Goal: Leave review/rating: Share an evaluation or opinion about a product, service, or content

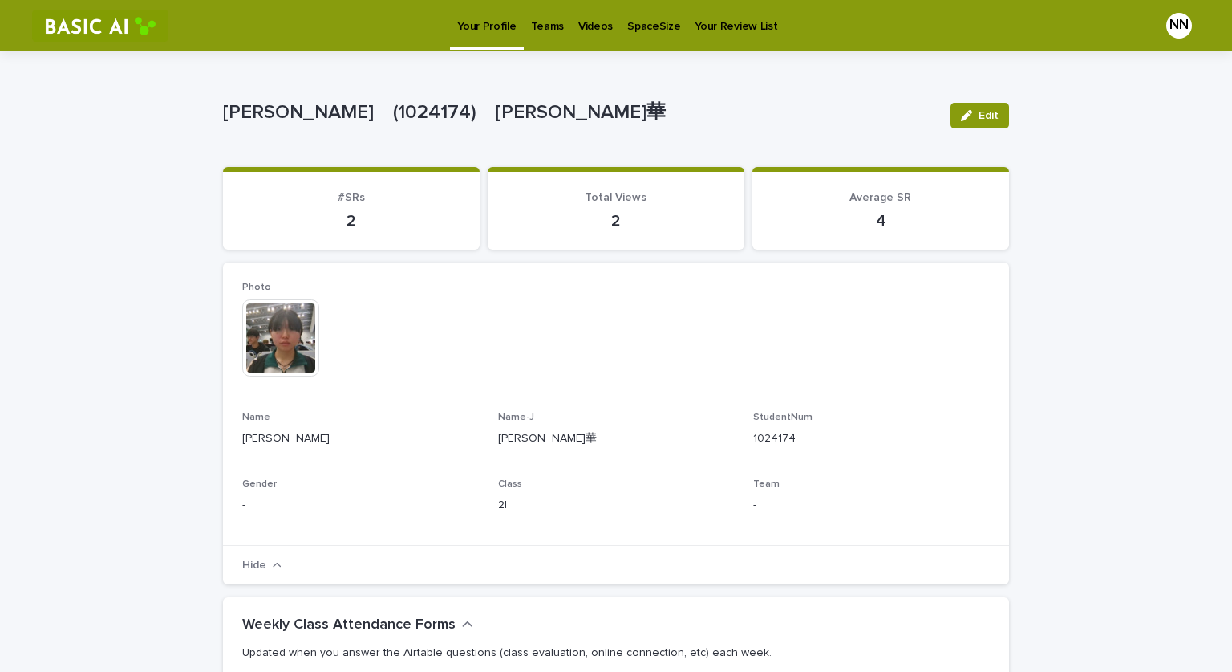
click at [583, 23] on p "Videos" at bounding box center [596, 17] width 35 height 34
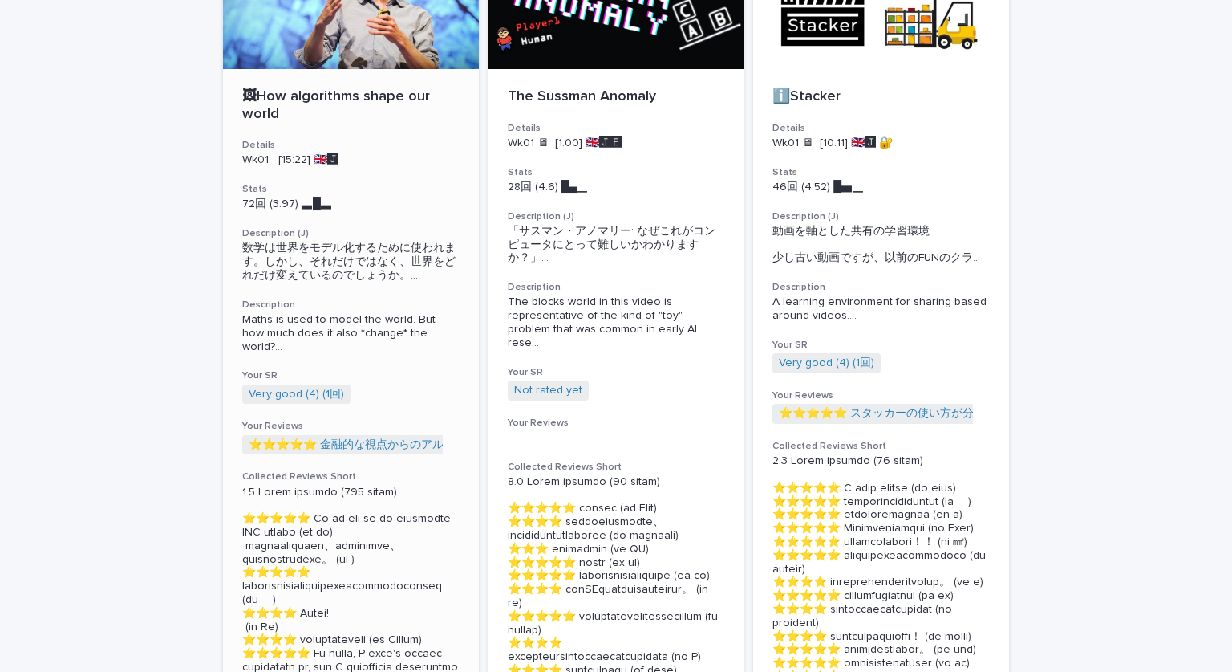
scroll to position [205, 0]
click at [294, 385] on span "Very good (4) (1回)" at bounding box center [296, 394] width 108 height 20
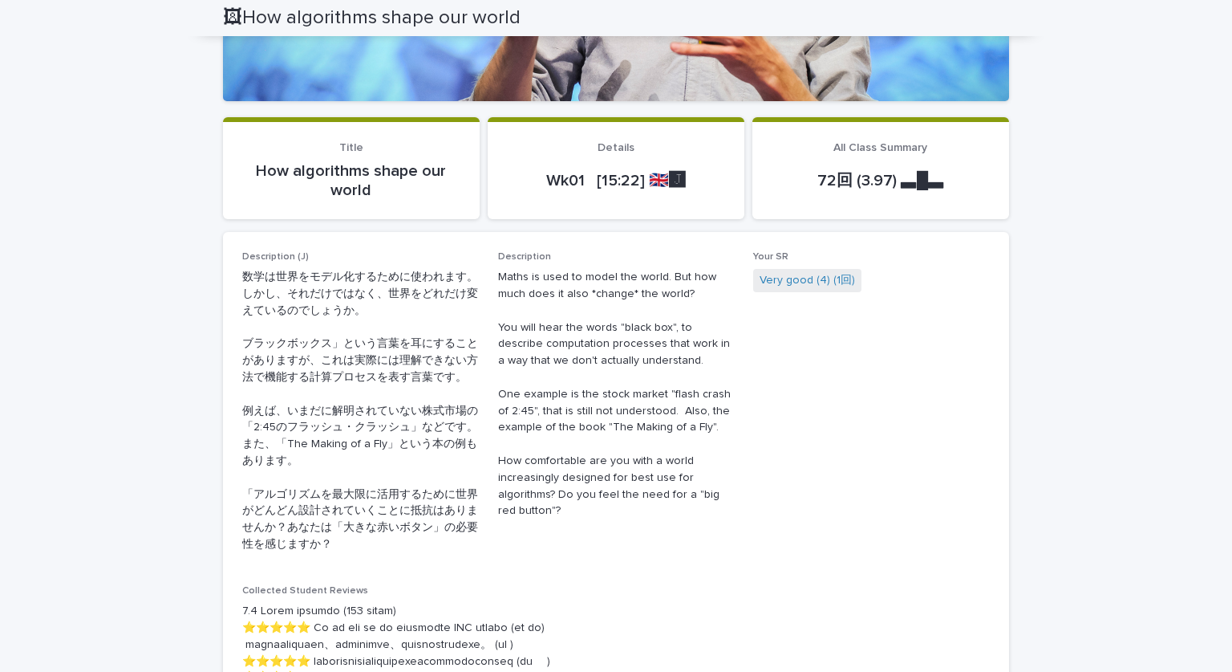
scroll to position [368, 0]
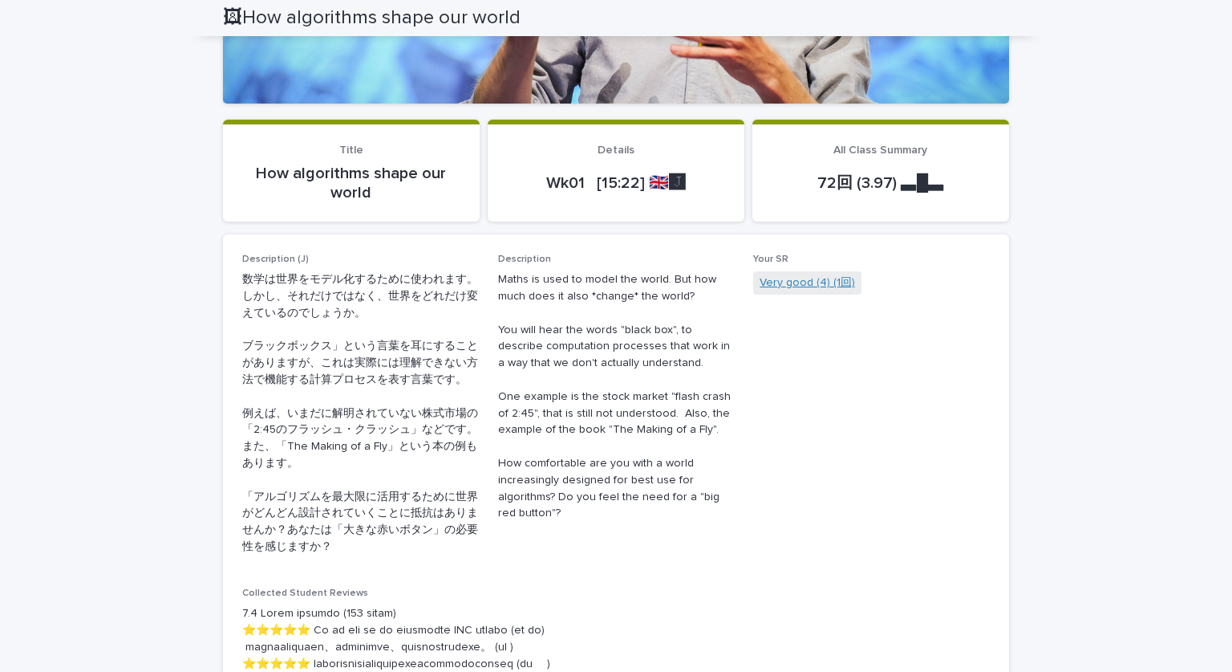
click at [802, 279] on link "Very good (4) (1回)" at bounding box center [807, 282] width 95 height 17
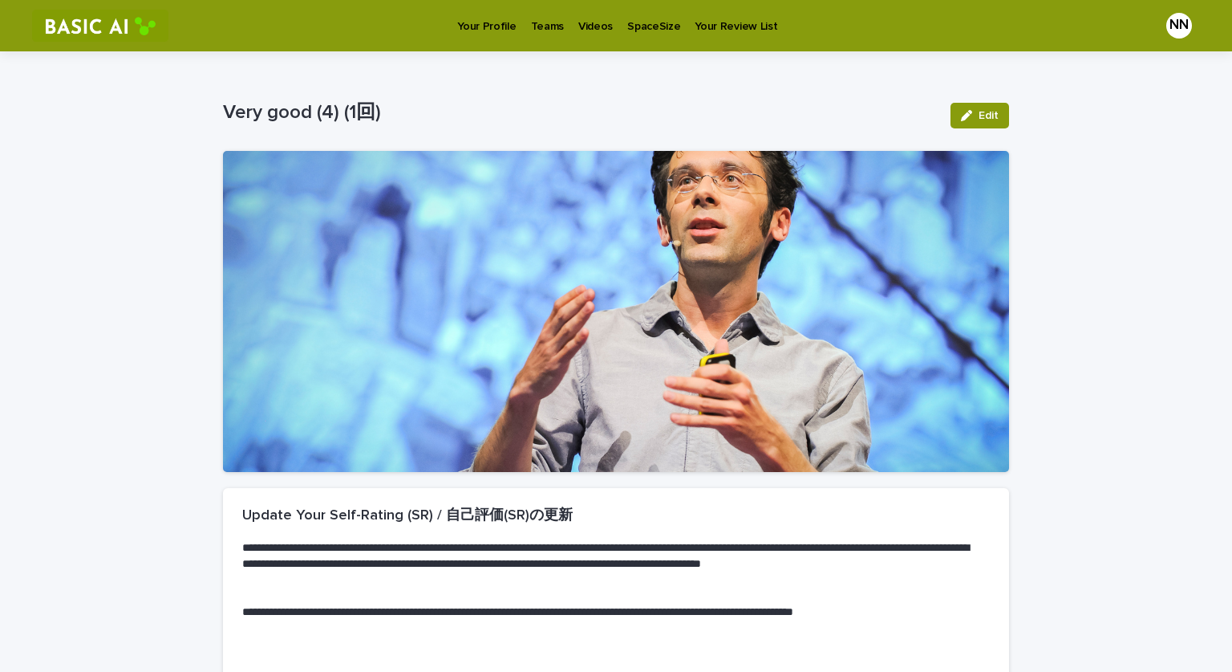
scroll to position [221, 0]
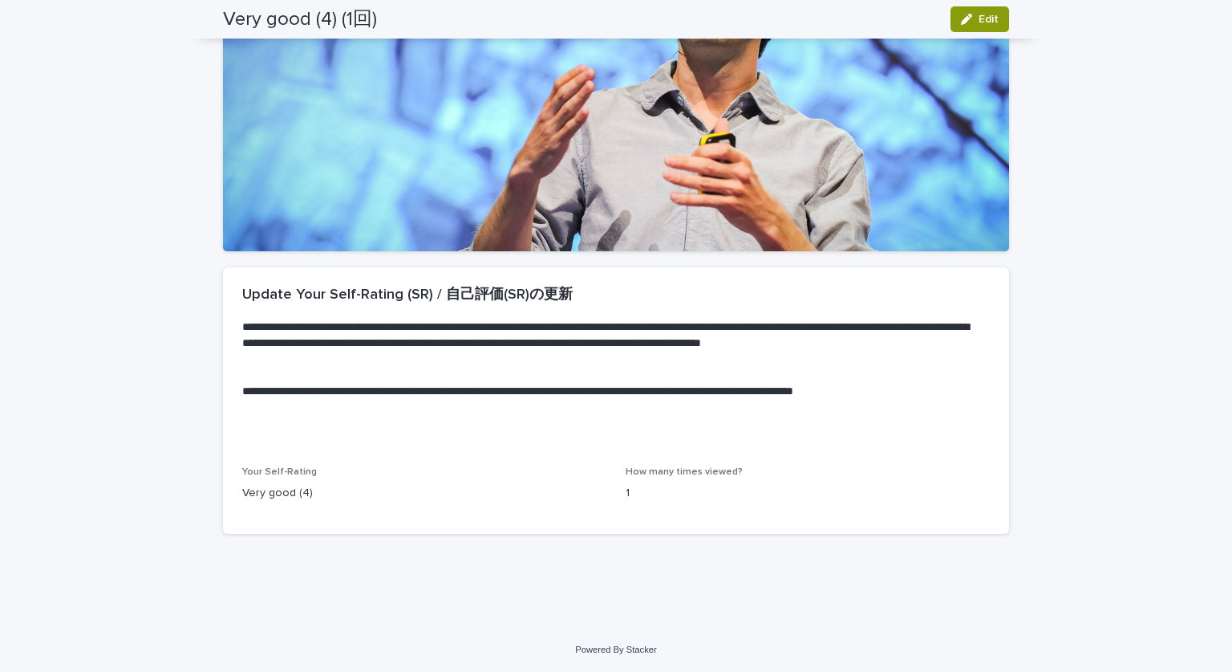
click at [655, 496] on p "1" at bounding box center [808, 493] width 364 height 17
click at [632, 491] on p "1" at bounding box center [808, 493] width 364 height 17
click at [983, 20] on span "Edit" at bounding box center [989, 19] width 20 height 11
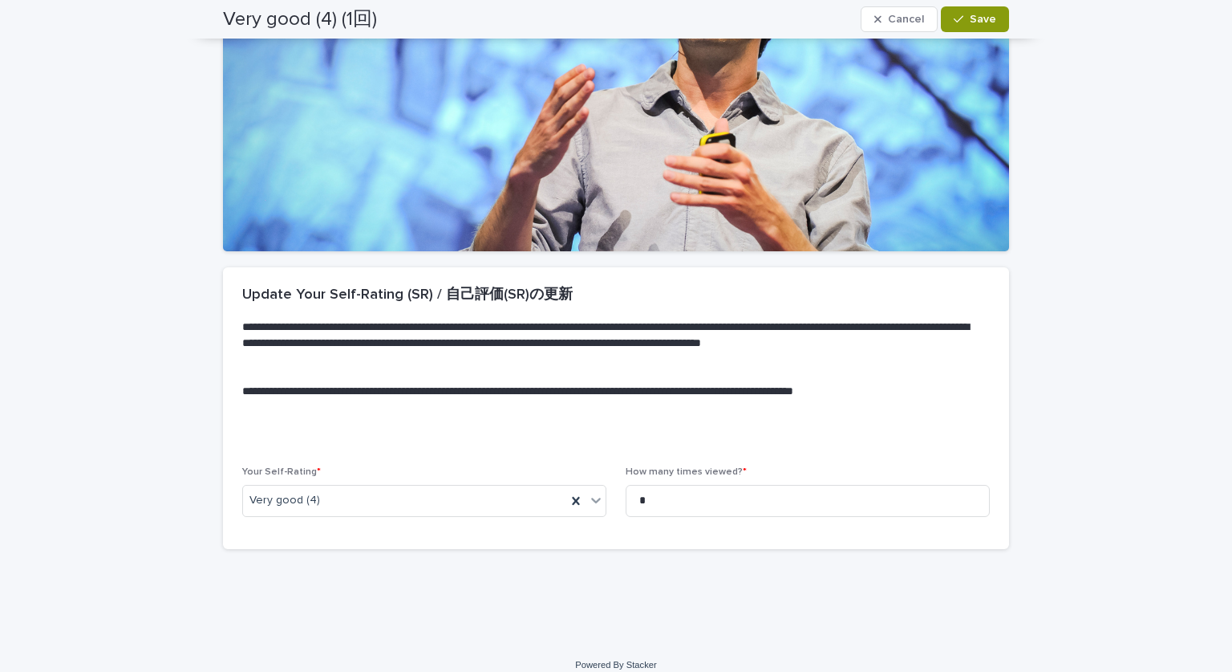
scroll to position [229, 0]
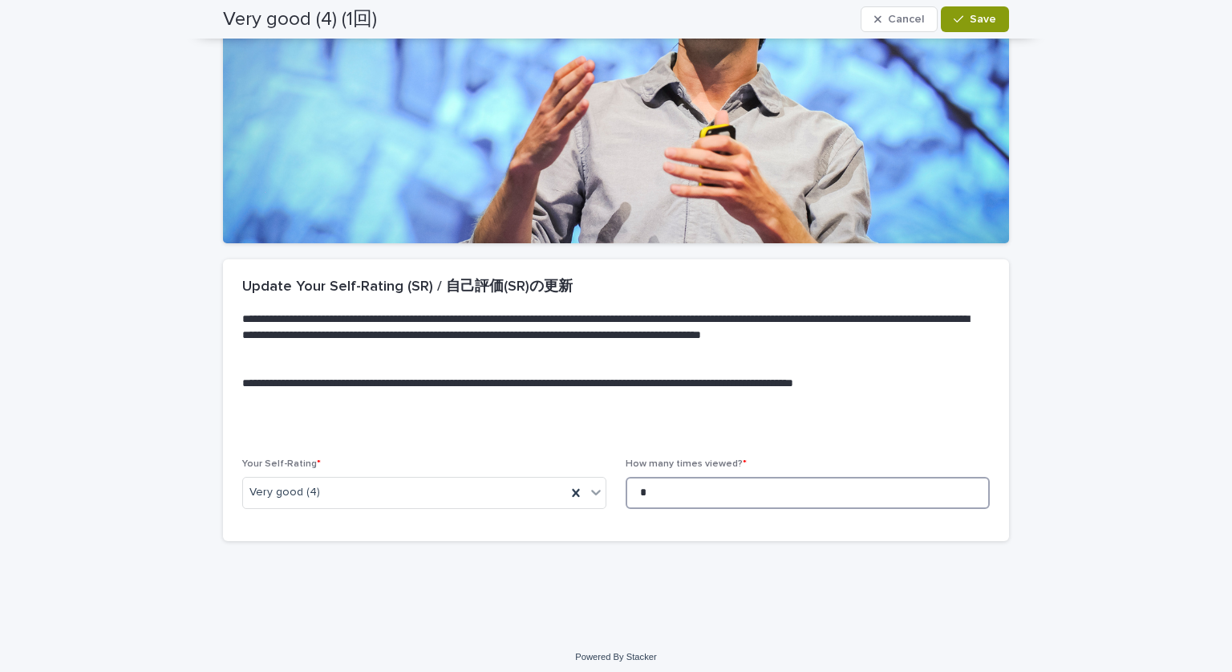
click at [658, 495] on input "*" at bounding box center [808, 493] width 364 height 32
type input "*"
click at [588, 497] on icon at bounding box center [596, 492] width 16 height 16
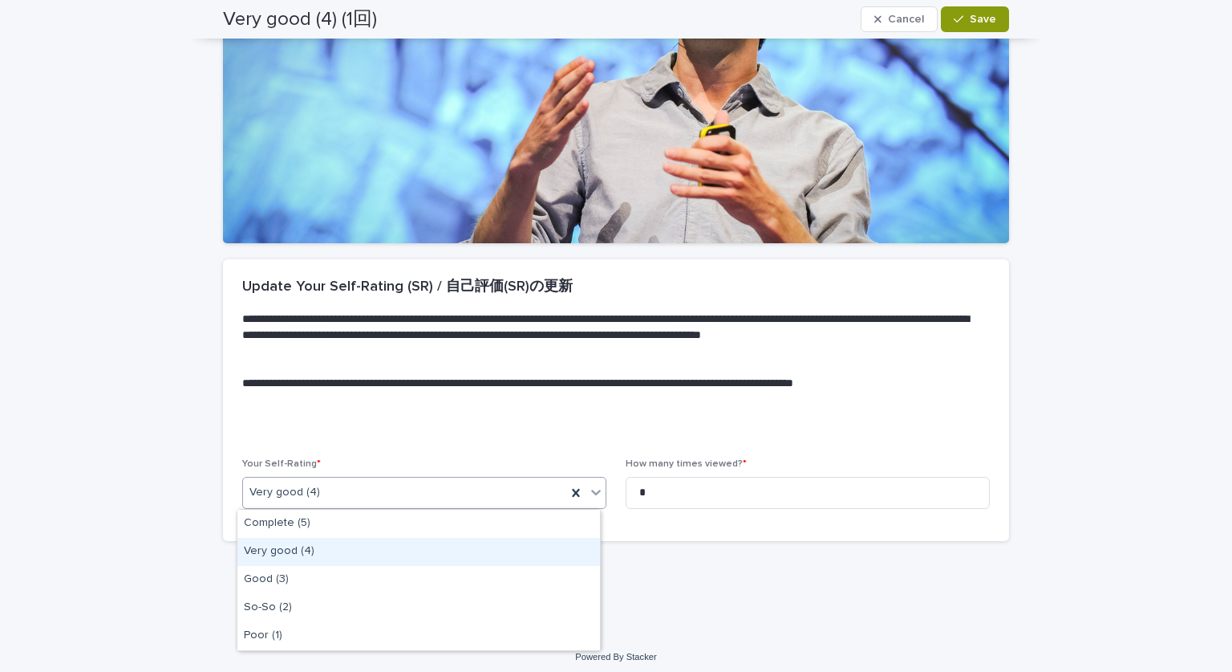
click at [494, 541] on div "Very good (4)" at bounding box center [419, 552] width 363 height 28
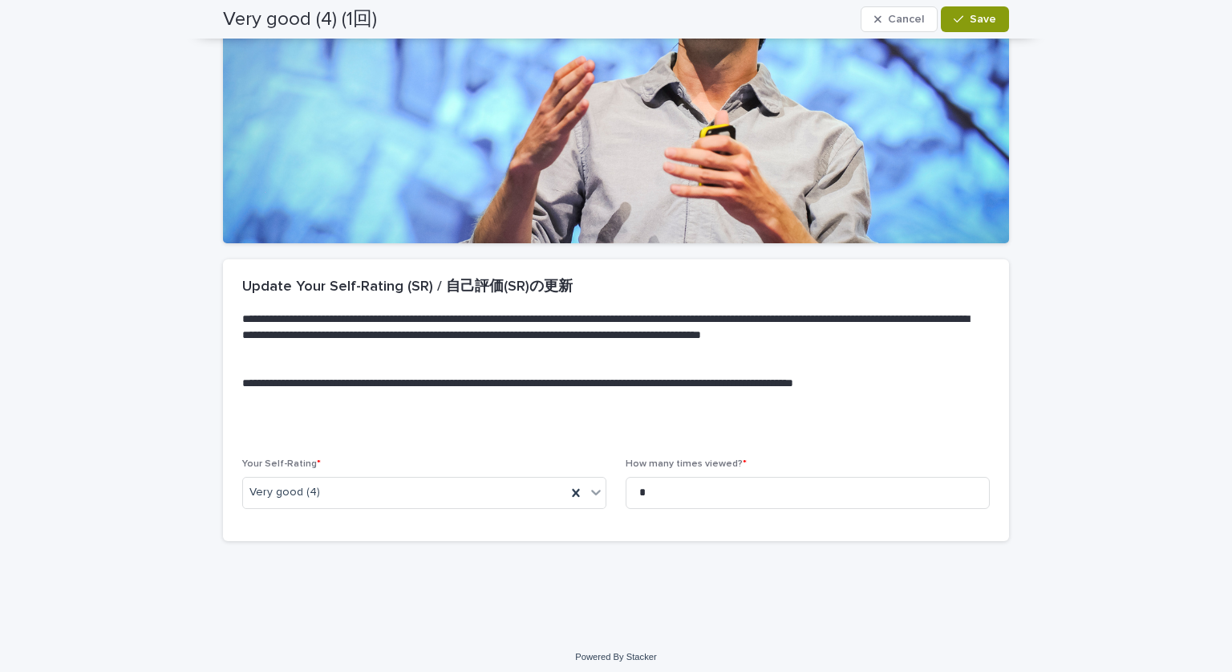
click at [754, 611] on div "**********" at bounding box center [616, 228] width 1232 height 811
click at [970, 20] on span "Save" at bounding box center [983, 19] width 26 height 11
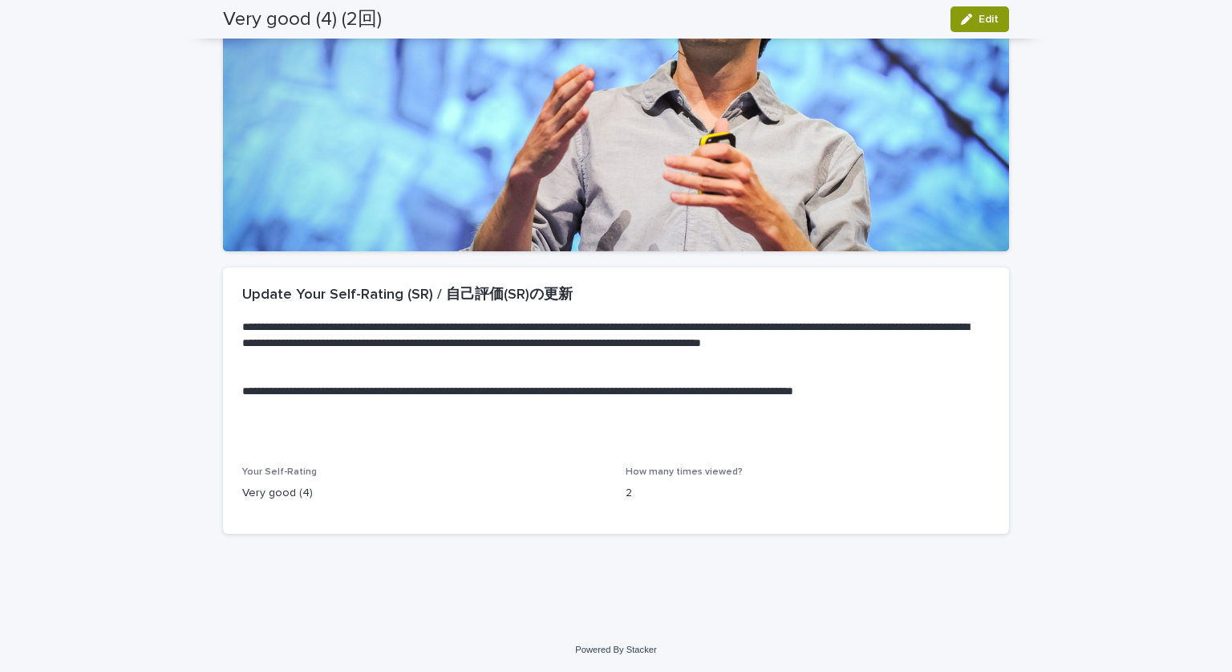
scroll to position [0, 0]
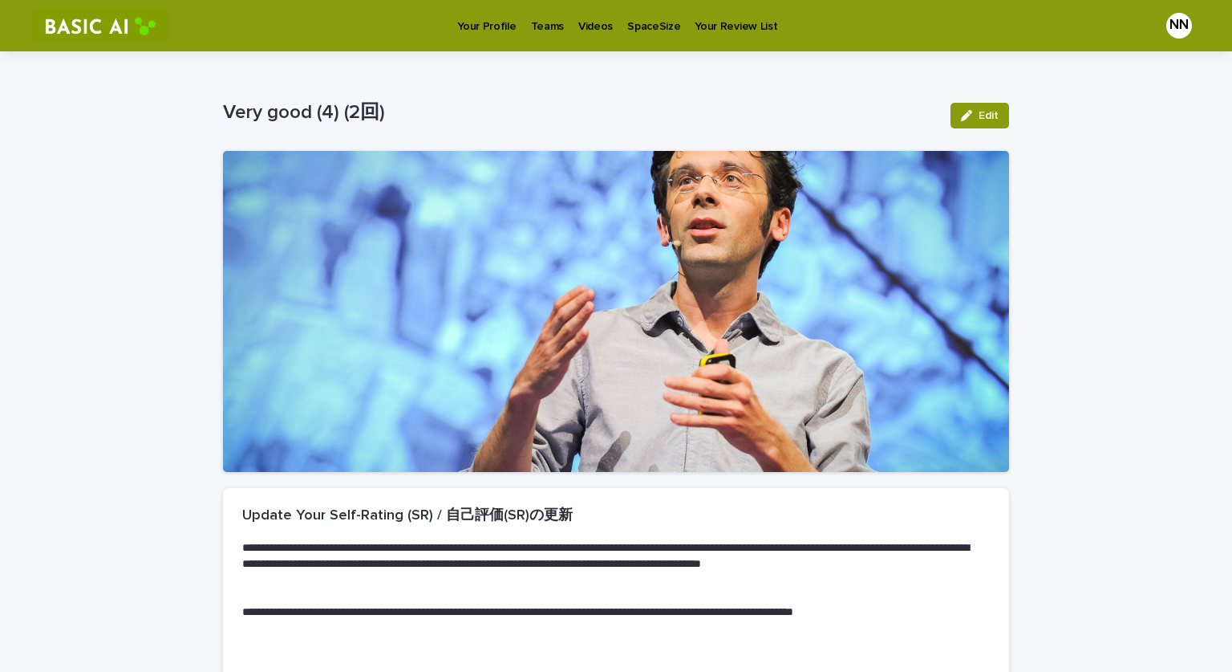
click at [588, 25] on p "Videos" at bounding box center [596, 17] width 35 height 34
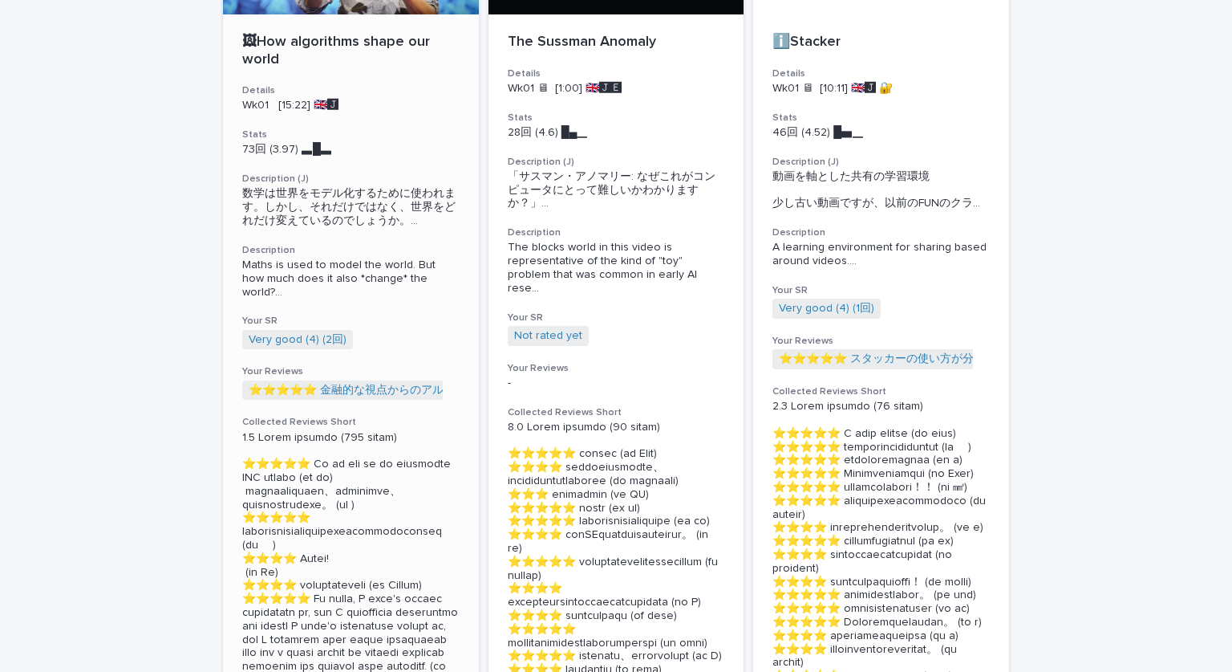
scroll to position [260, 0]
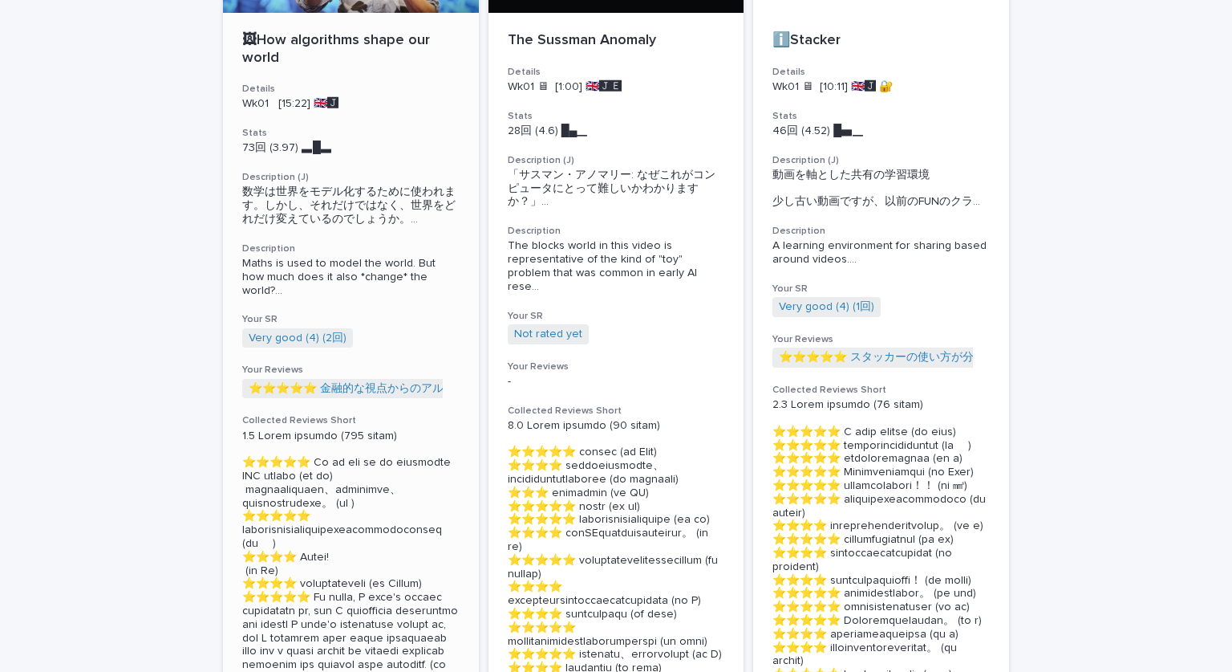
click at [378, 162] on div "🖼How algorithms shape our world Details Wk01 [15:22] 🇬🇧🅹️ Stats 73回 (3.97) ▃█▃　…" at bounding box center [351, 426] width 256 height 826
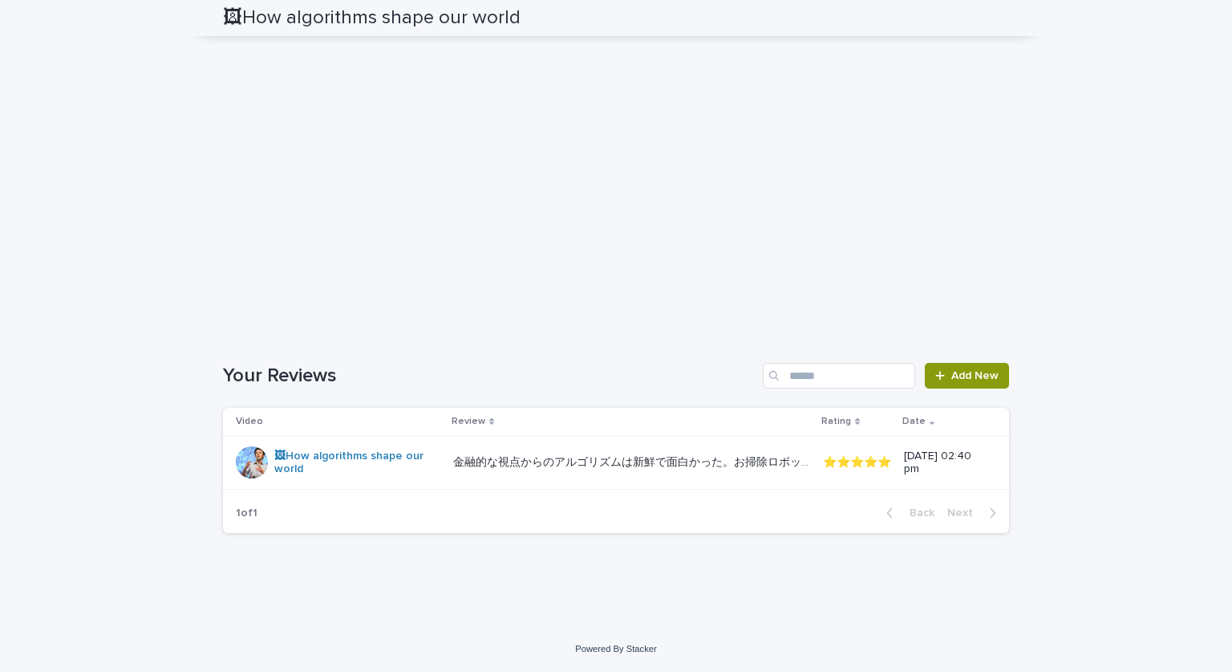
scroll to position [3442, 0]
click at [977, 381] on span "Add New" at bounding box center [975, 375] width 47 height 11
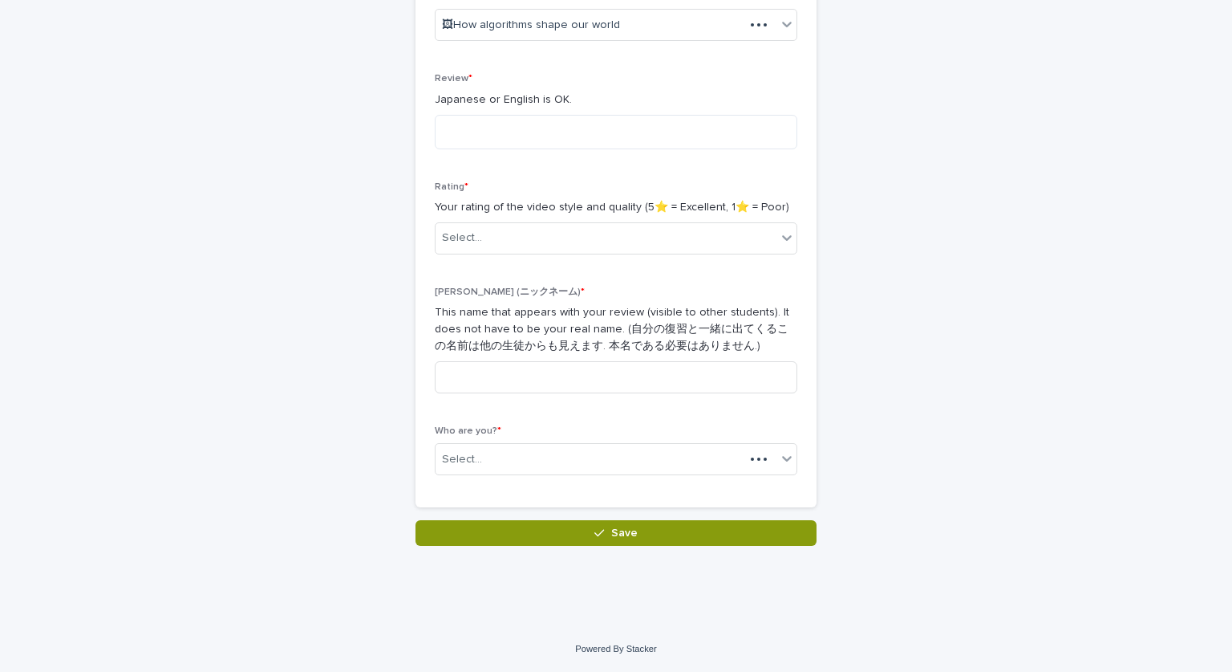
scroll to position [322, 0]
click at [570, 130] on textarea at bounding box center [616, 132] width 363 height 35
paste textarea "**********"
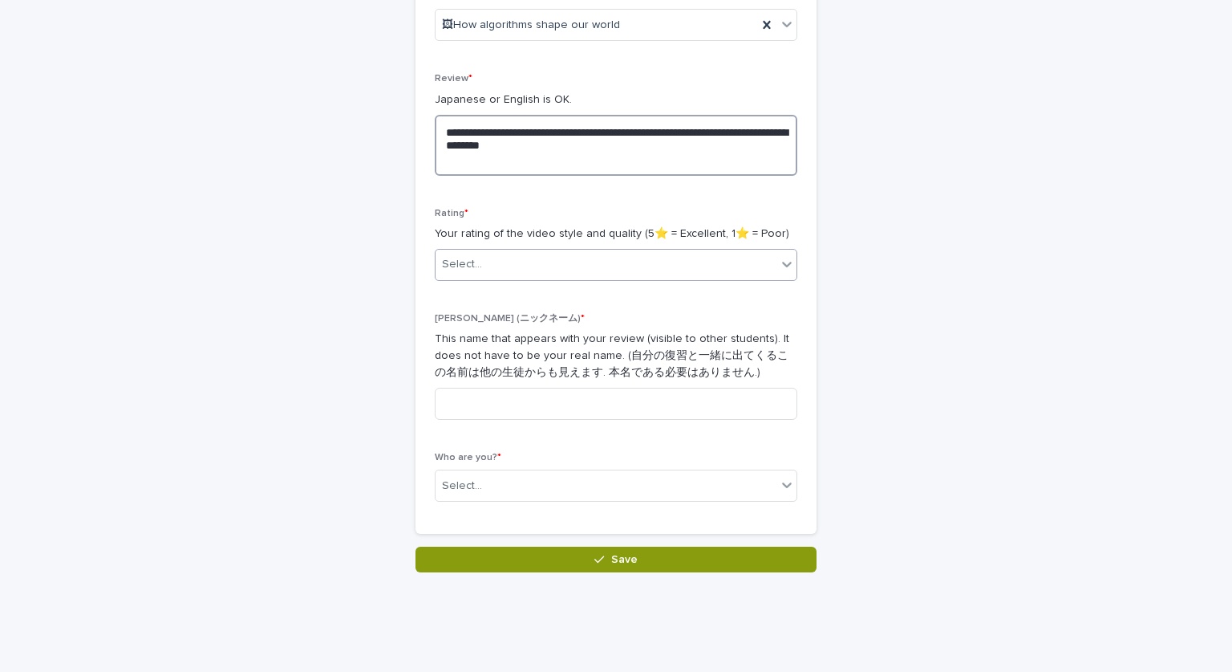
type textarea "**********"
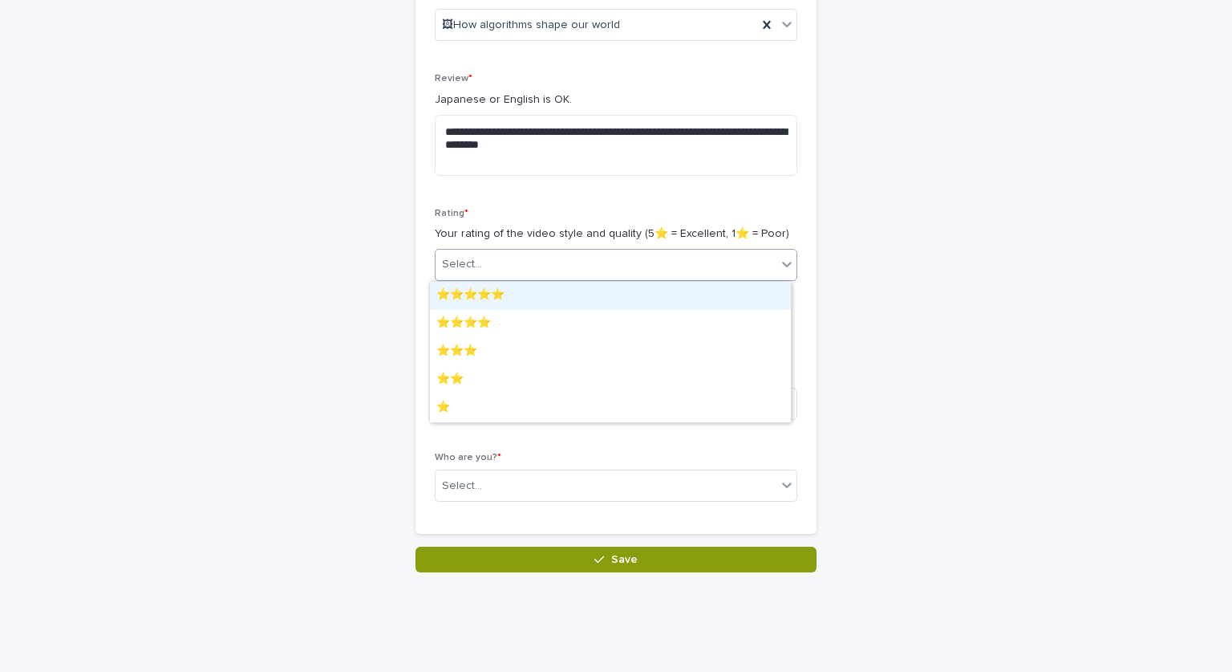
click at [599, 274] on div "Select..." at bounding box center [606, 264] width 341 height 26
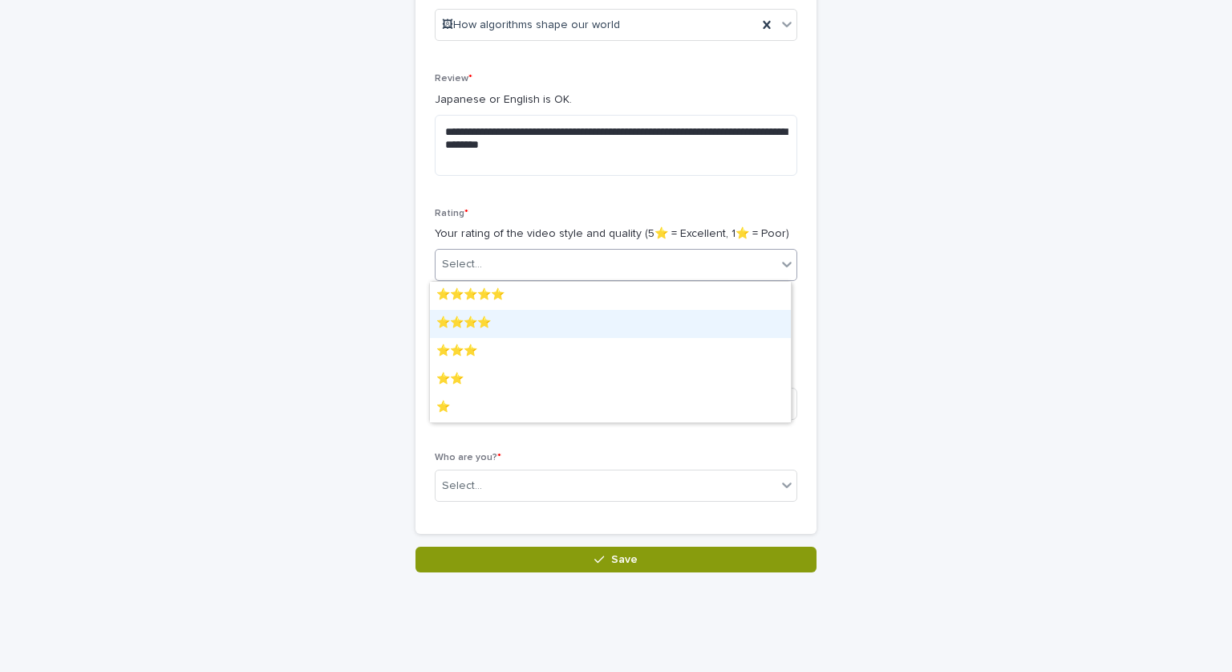
click at [595, 321] on div "⭐️⭐️⭐️⭐️" at bounding box center [610, 324] width 361 height 28
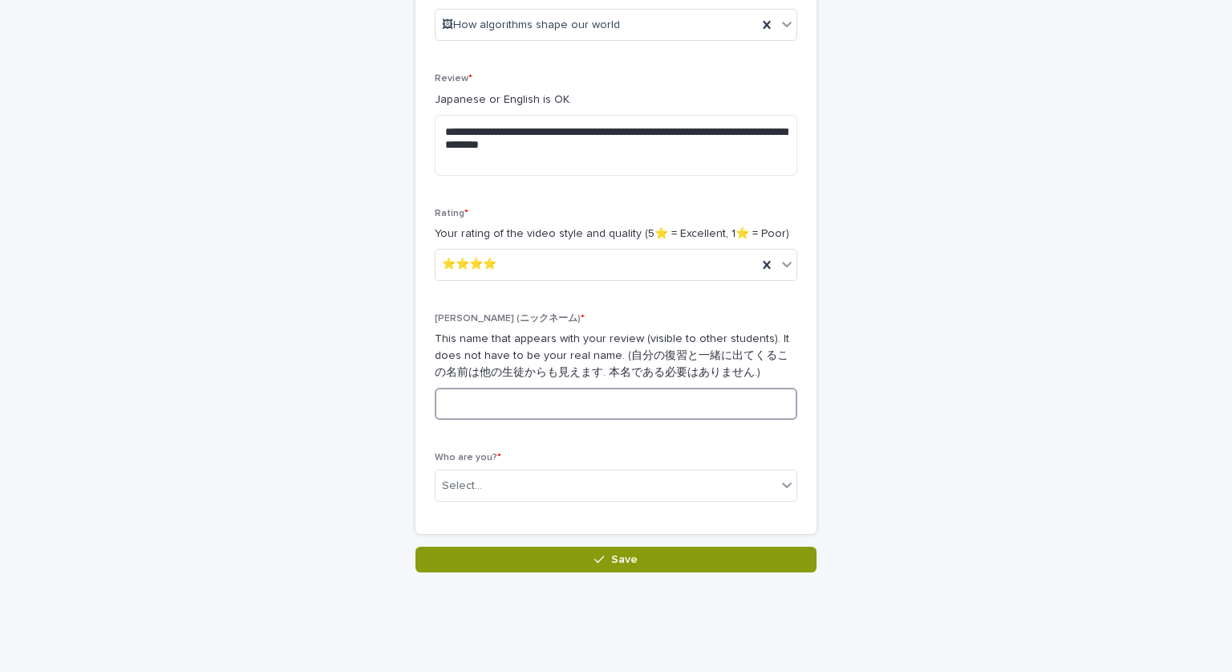
click at [587, 398] on input at bounding box center [616, 404] width 363 height 32
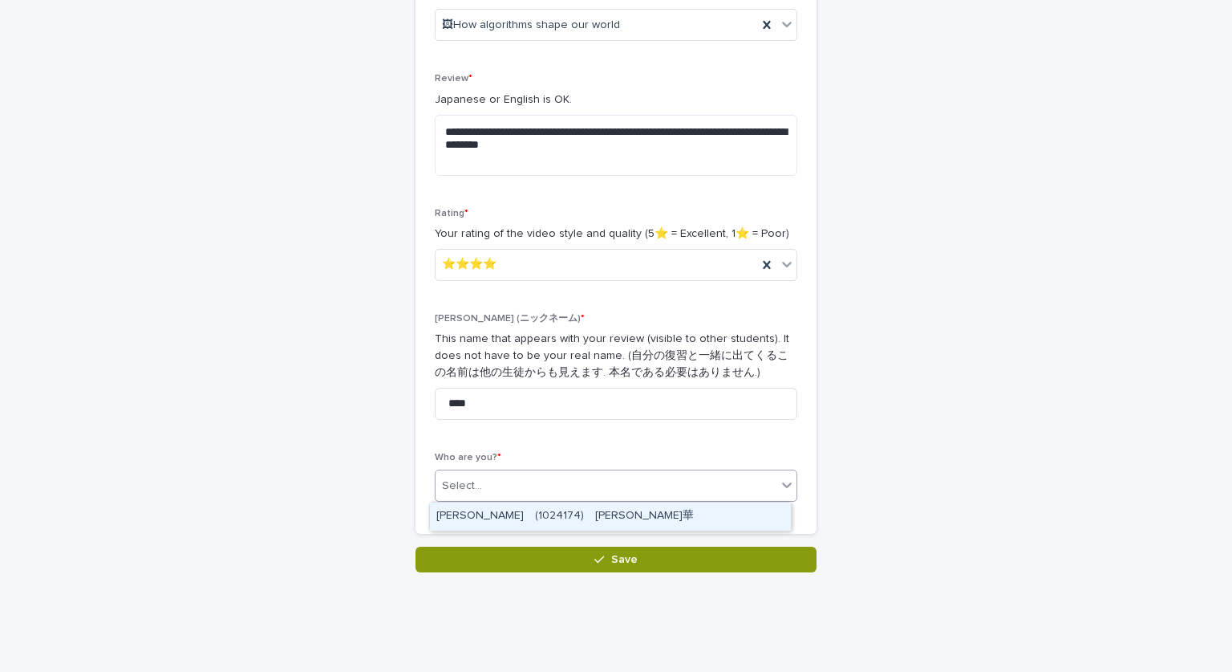
click at [539, 485] on div "Select..." at bounding box center [606, 486] width 341 height 26
click at [538, 512] on div "[PERSON_NAME]　(1024174)　[PERSON_NAME]華" at bounding box center [610, 516] width 361 height 28
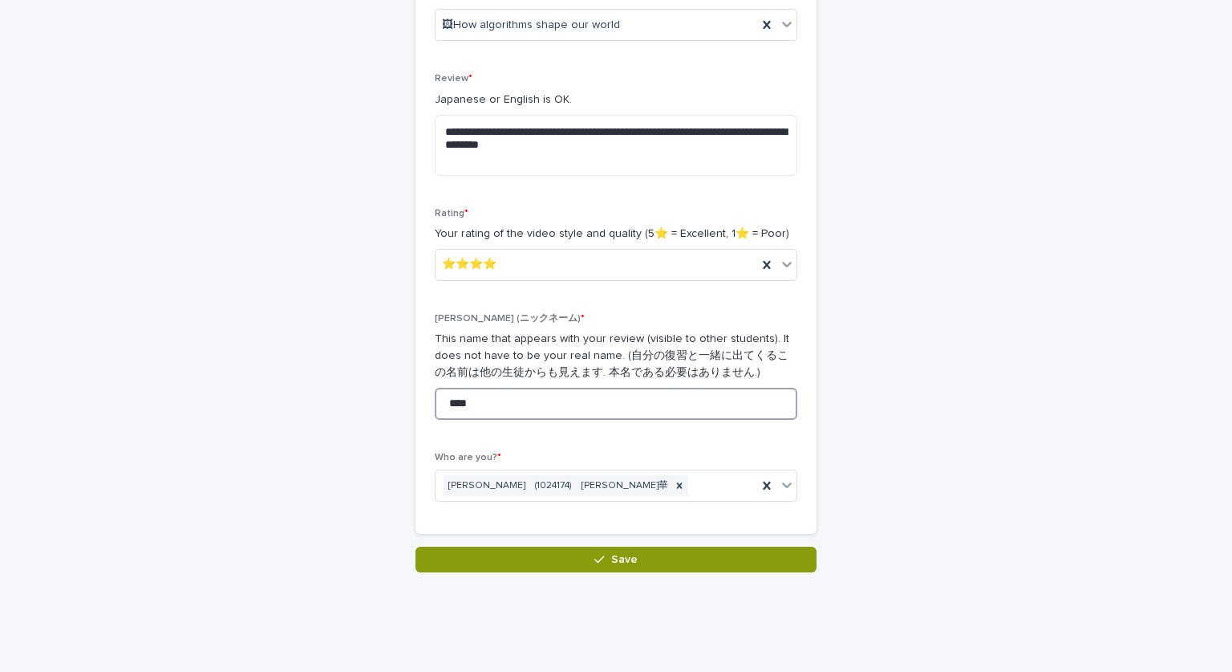
click at [521, 403] on input "****" at bounding box center [616, 404] width 363 height 32
type input "*"
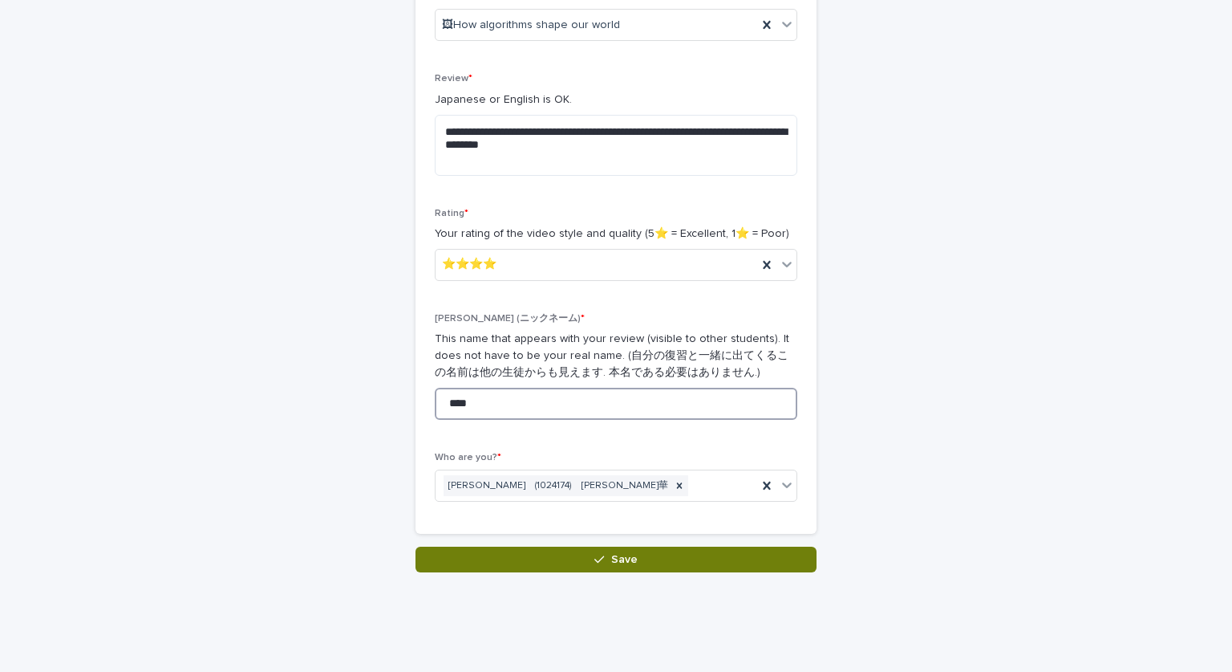
type input "****"
click at [545, 561] on button "Save" at bounding box center [616, 559] width 401 height 26
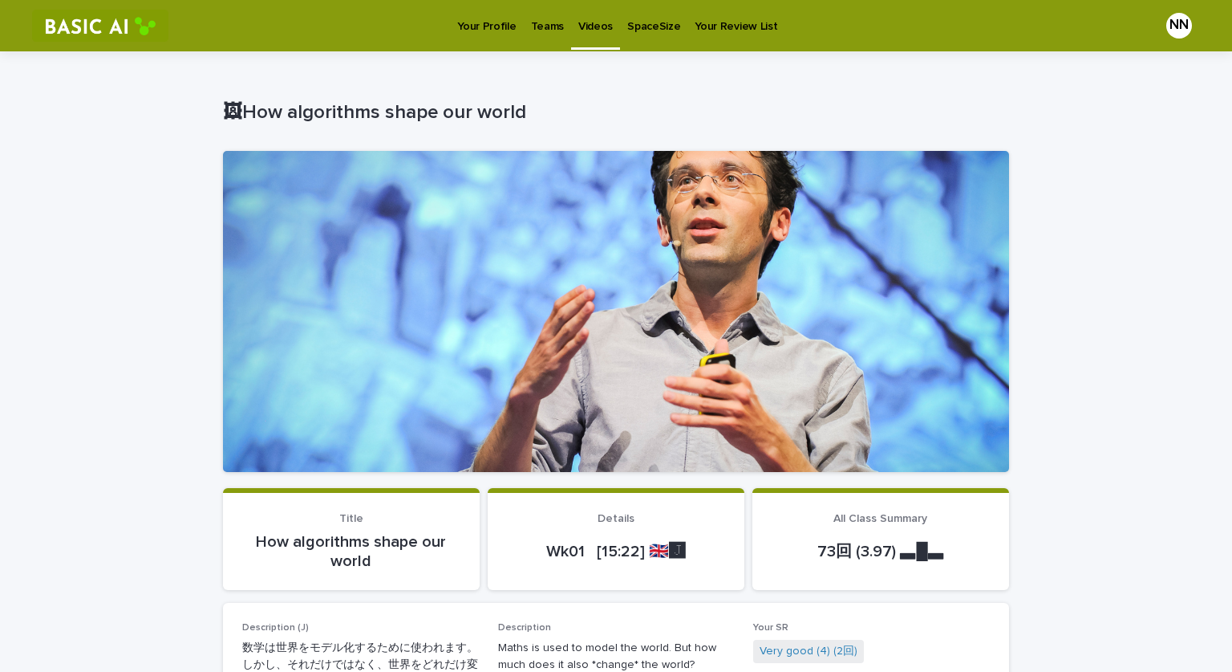
click at [478, 7] on p "Your Profile" at bounding box center [486, 17] width 59 height 34
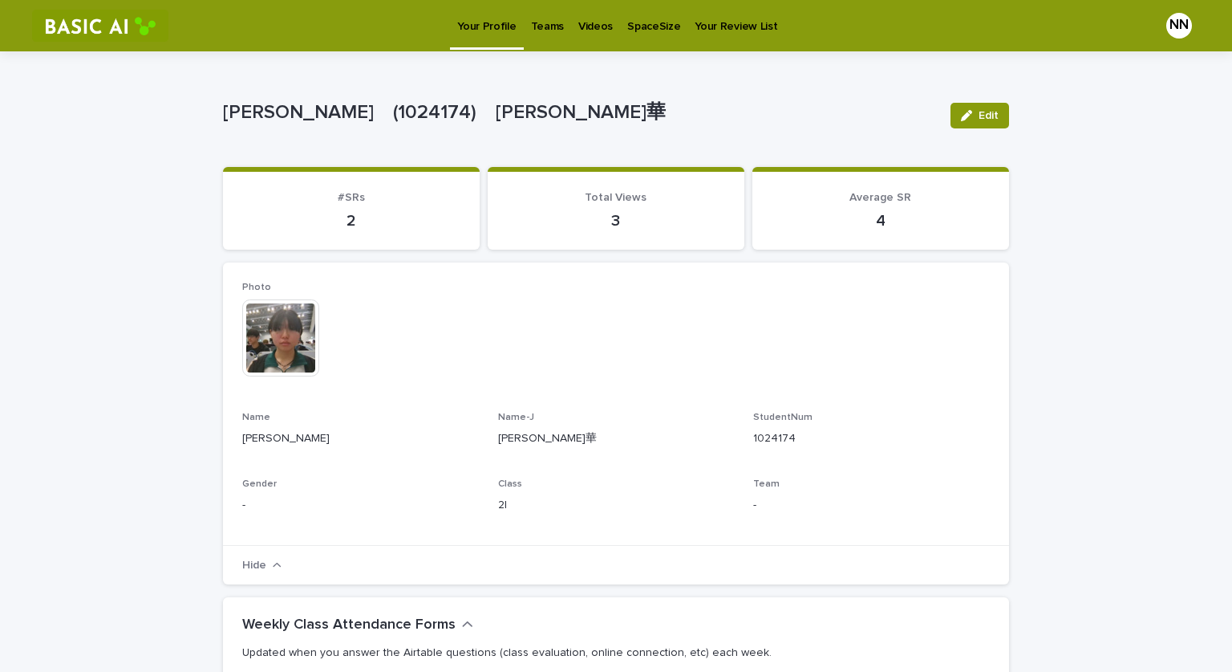
click at [346, 211] on p "2" at bounding box center [351, 220] width 218 height 19
click at [609, 225] on p "3" at bounding box center [616, 220] width 218 height 19
click at [359, 216] on p "2" at bounding box center [351, 220] width 218 height 19
drag, startPoint x: 343, startPoint y: 218, endPoint x: 352, endPoint y: 221, distance: 9.1
click at [352, 221] on p "2" at bounding box center [351, 220] width 218 height 19
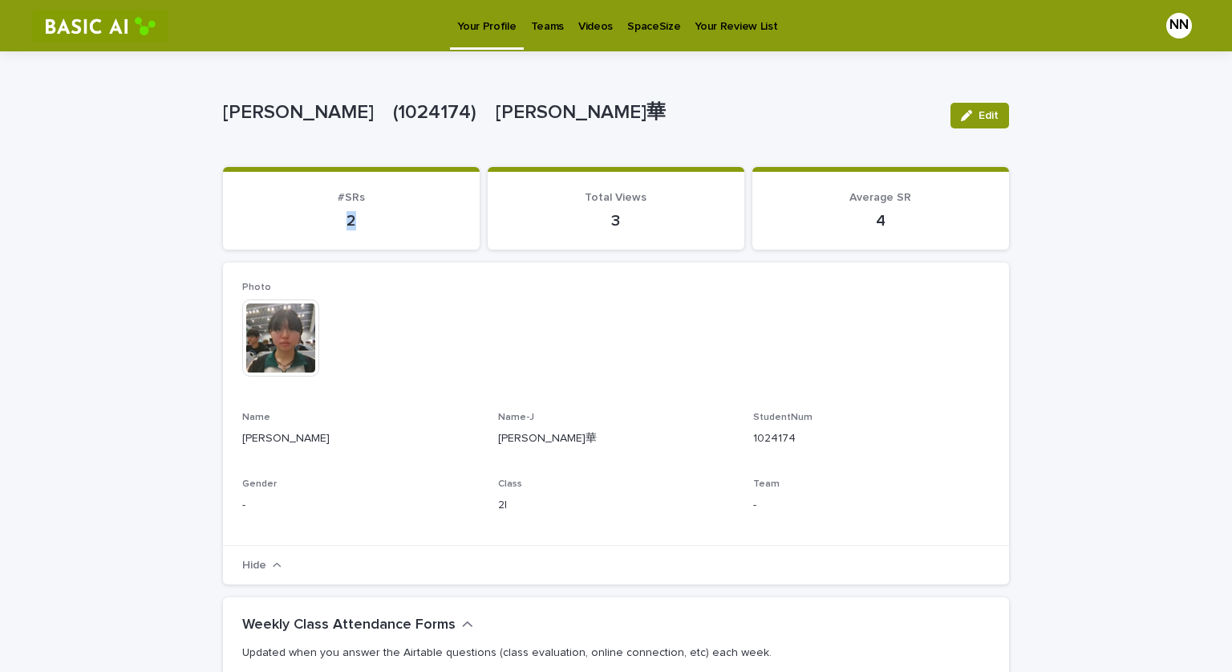
click at [352, 221] on p "2" at bounding box center [351, 220] width 218 height 19
click at [587, 26] on p "Videos" at bounding box center [596, 17] width 35 height 34
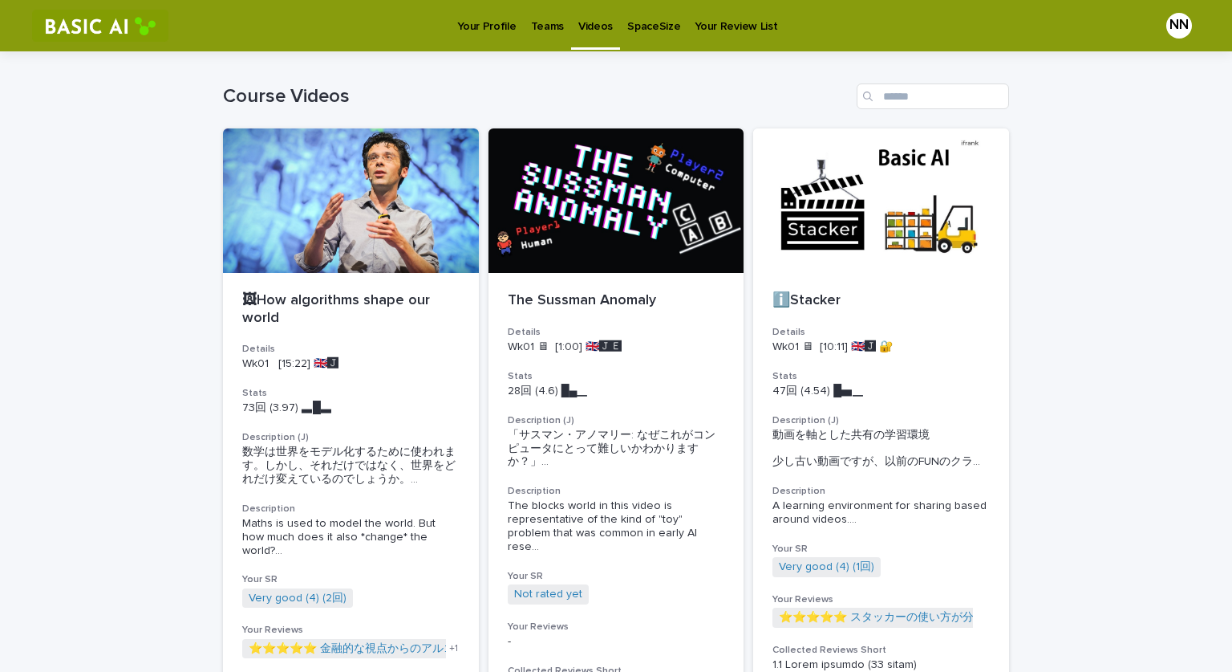
click at [465, 29] on p "Your Profile" at bounding box center [486, 17] width 59 height 34
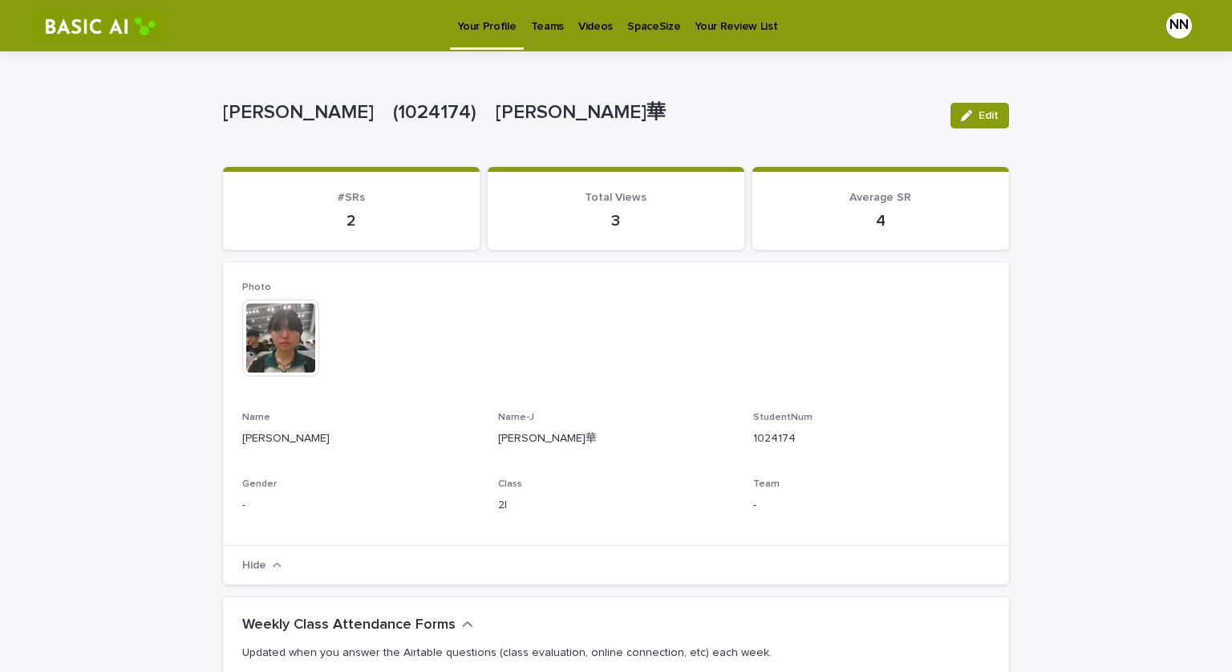
click at [589, 36] on link "Videos" at bounding box center [595, 25] width 49 height 50
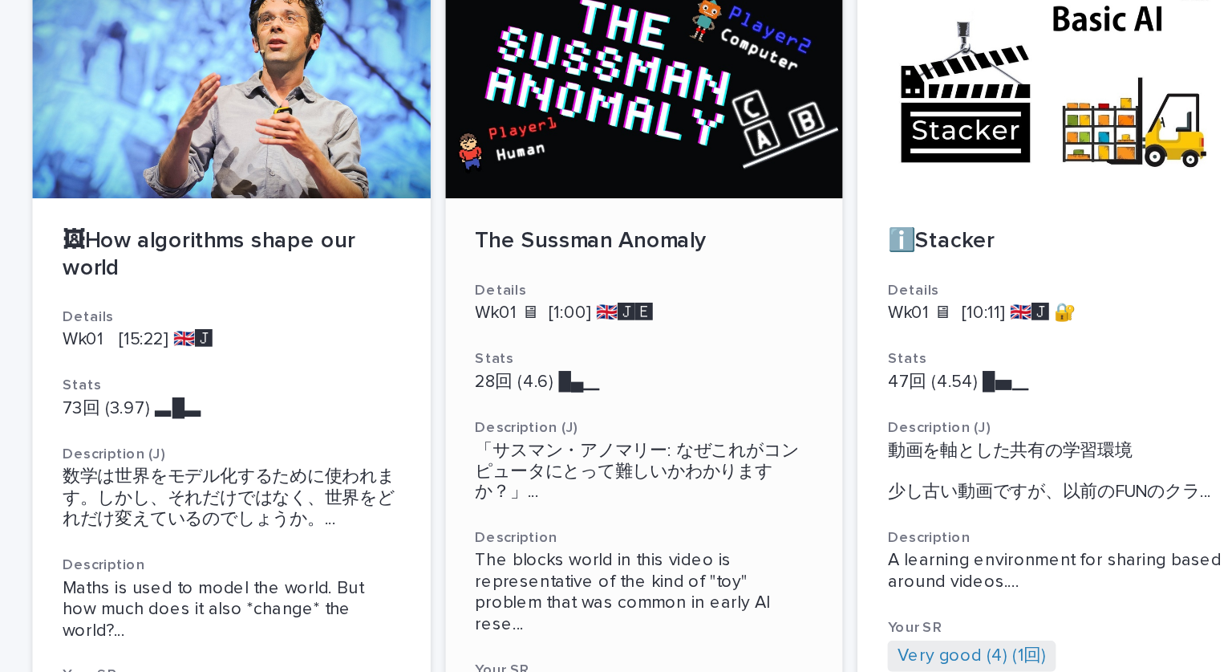
scroll to position [21, 0]
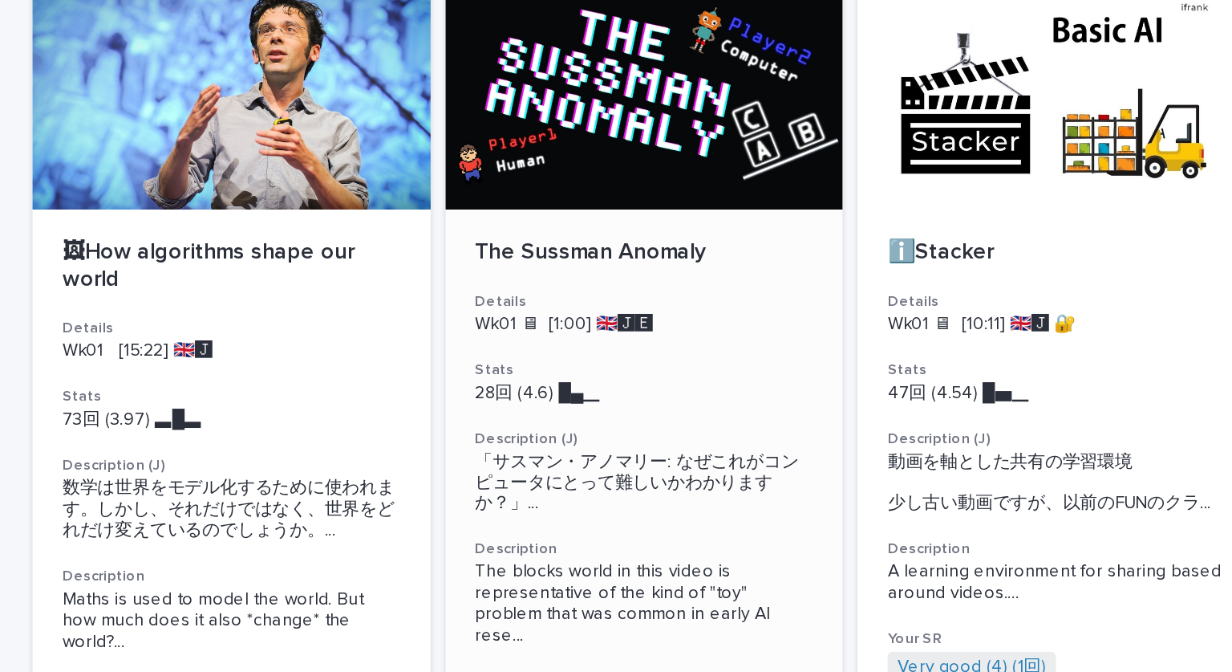
click at [578, 223] on div at bounding box center [617, 180] width 256 height 144
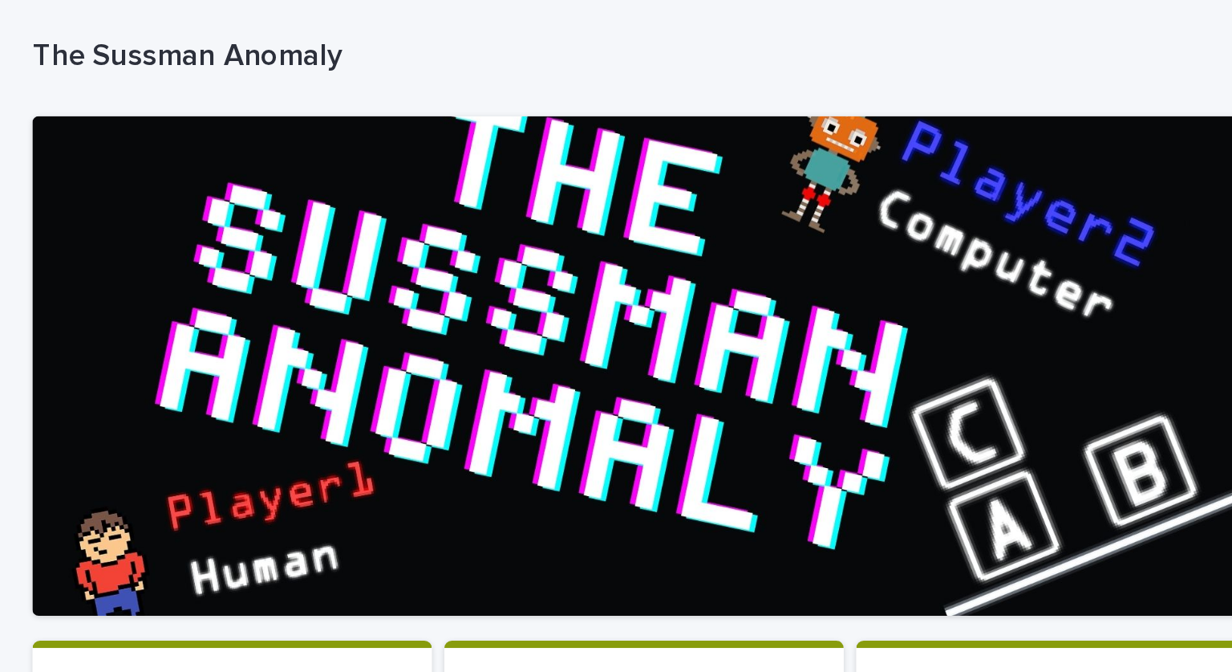
click at [591, 321] on div at bounding box center [616, 311] width 786 height 321
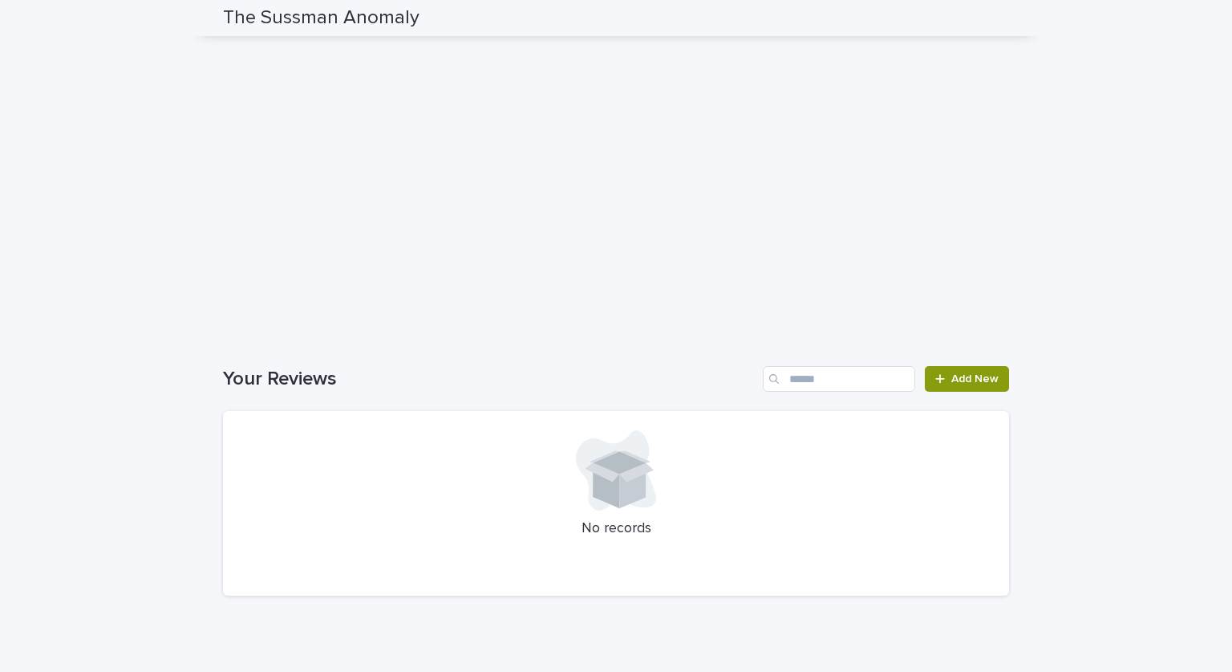
scroll to position [1866, 0]
click at [964, 385] on span "Add New" at bounding box center [975, 379] width 47 height 11
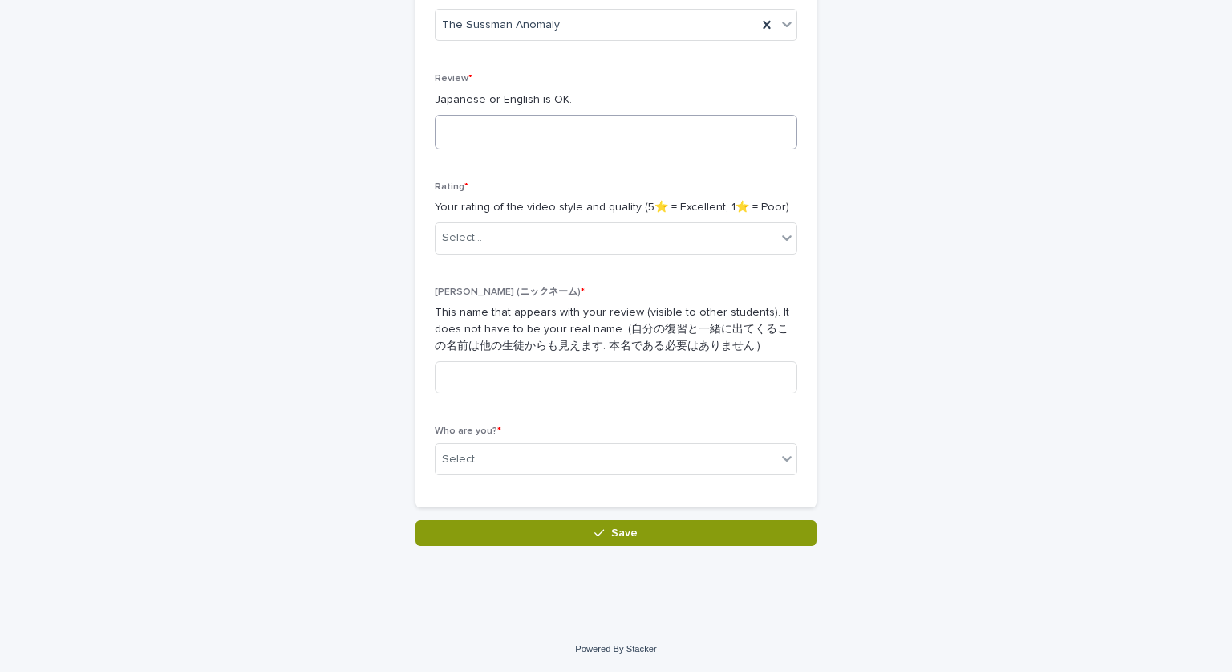
scroll to position [120, 0]
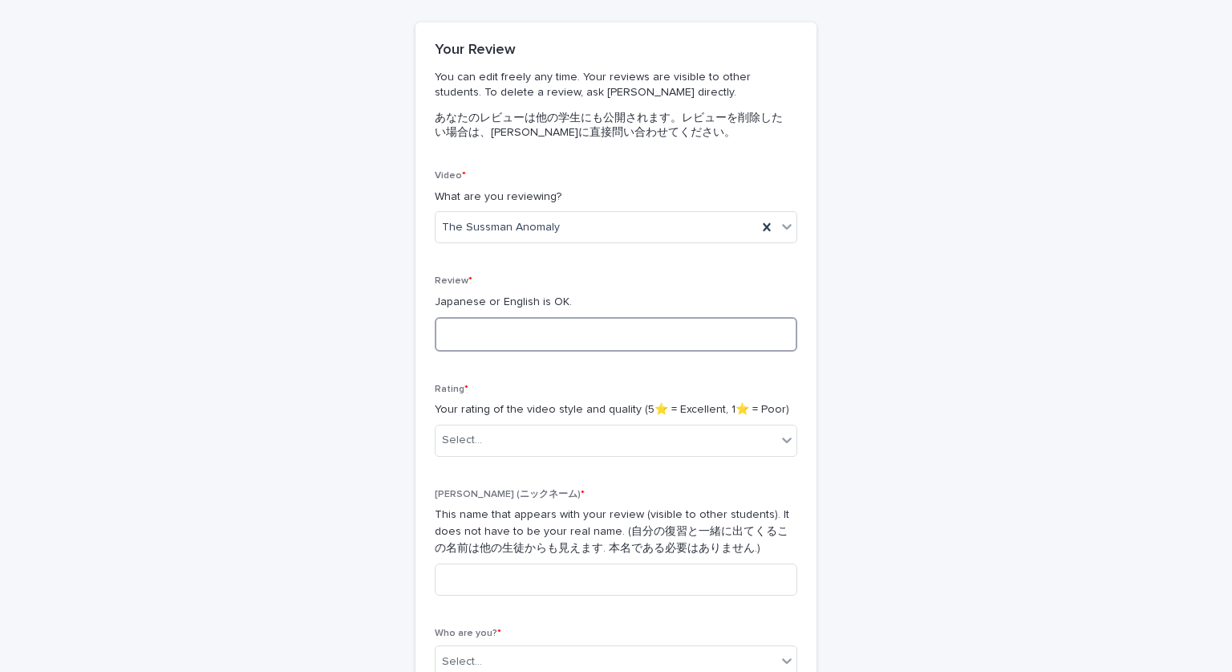
click at [680, 331] on textarea at bounding box center [616, 334] width 363 height 35
type textarea "*******"
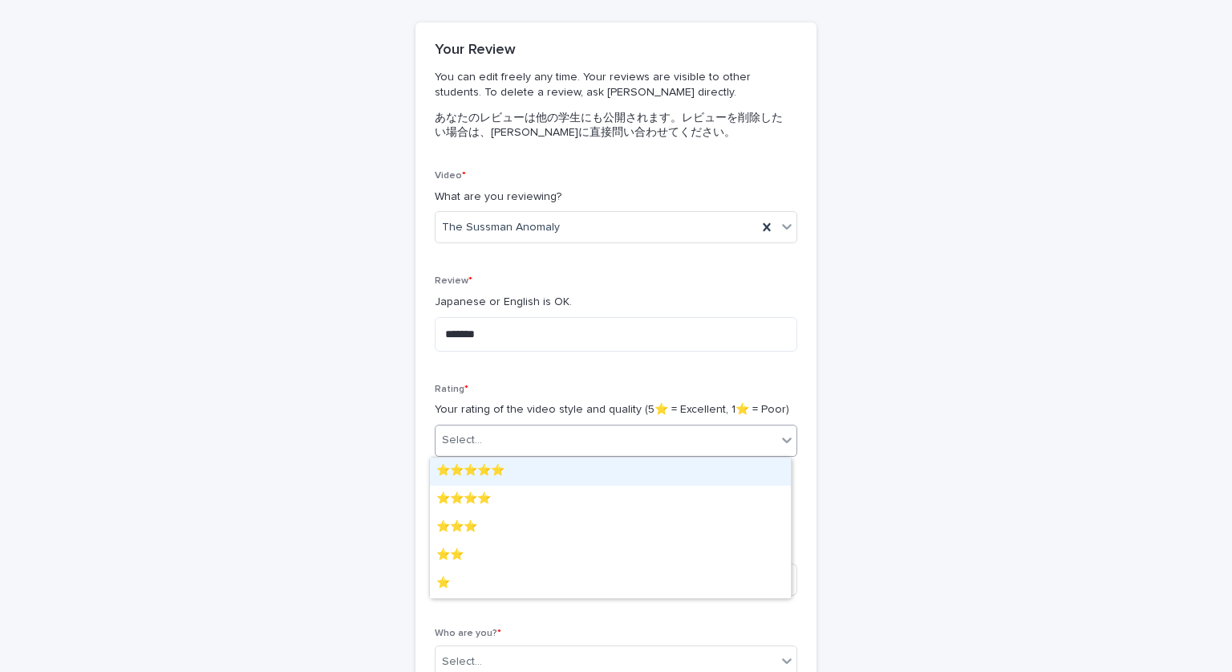
click at [676, 432] on div "Select..." at bounding box center [606, 440] width 341 height 26
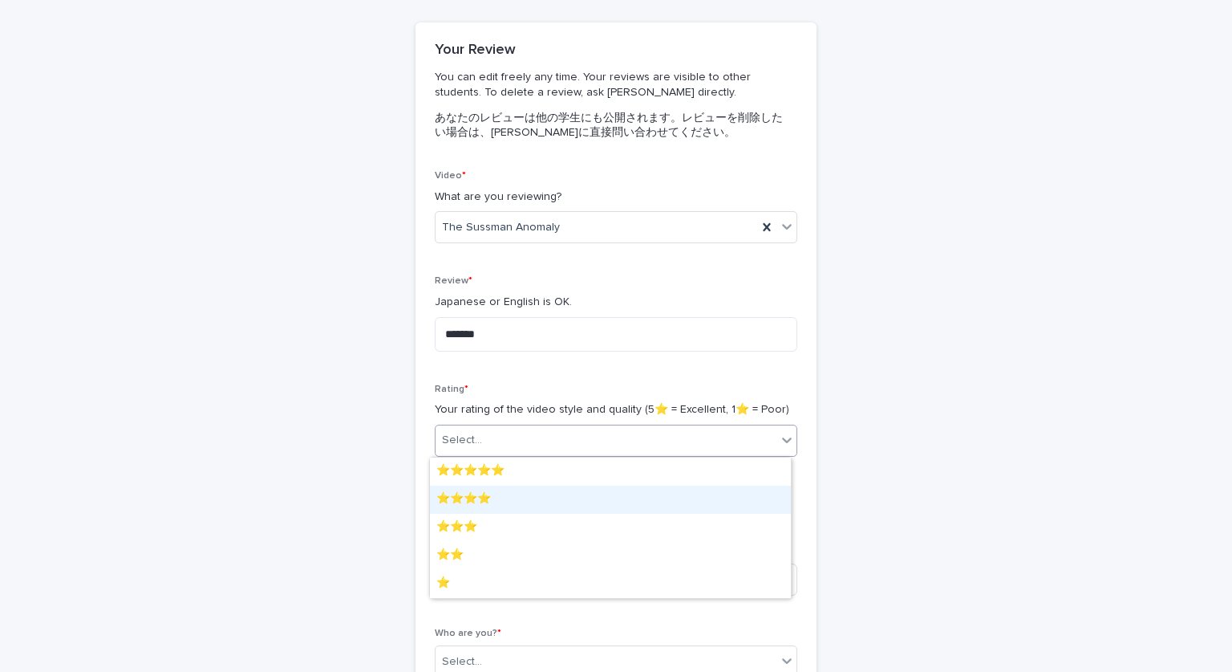
click at [664, 492] on div "⭐️⭐️⭐️⭐️" at bounding box center [610, 499] width 361 height 28
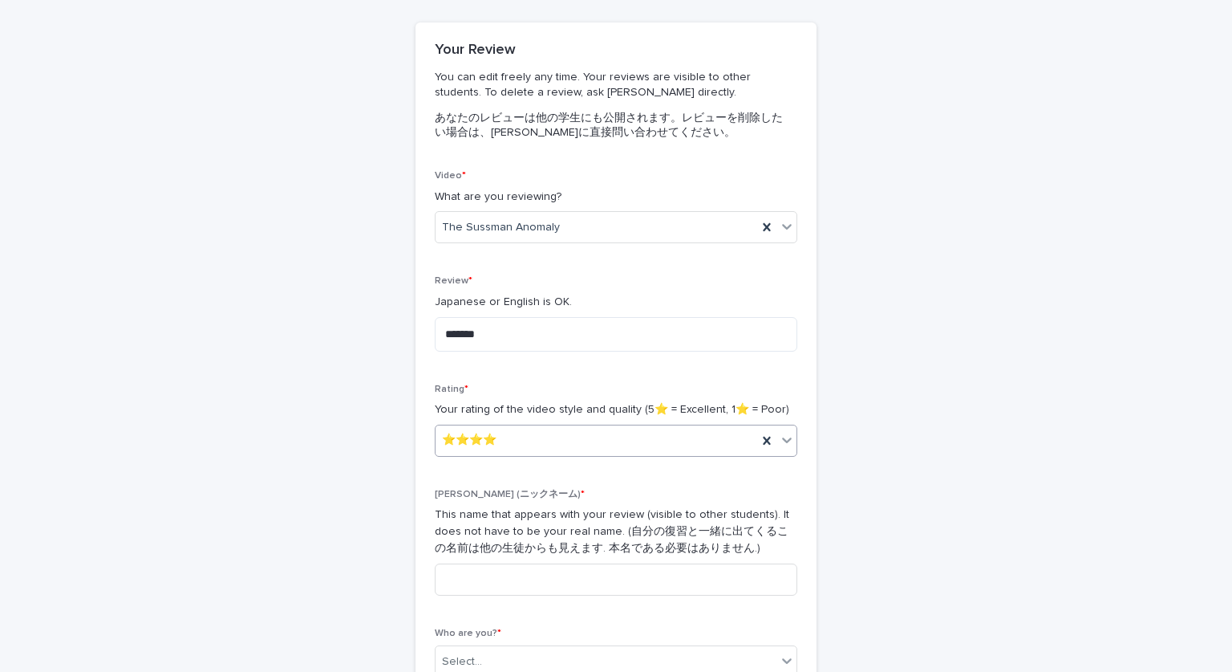
scroll to position [264, 0]
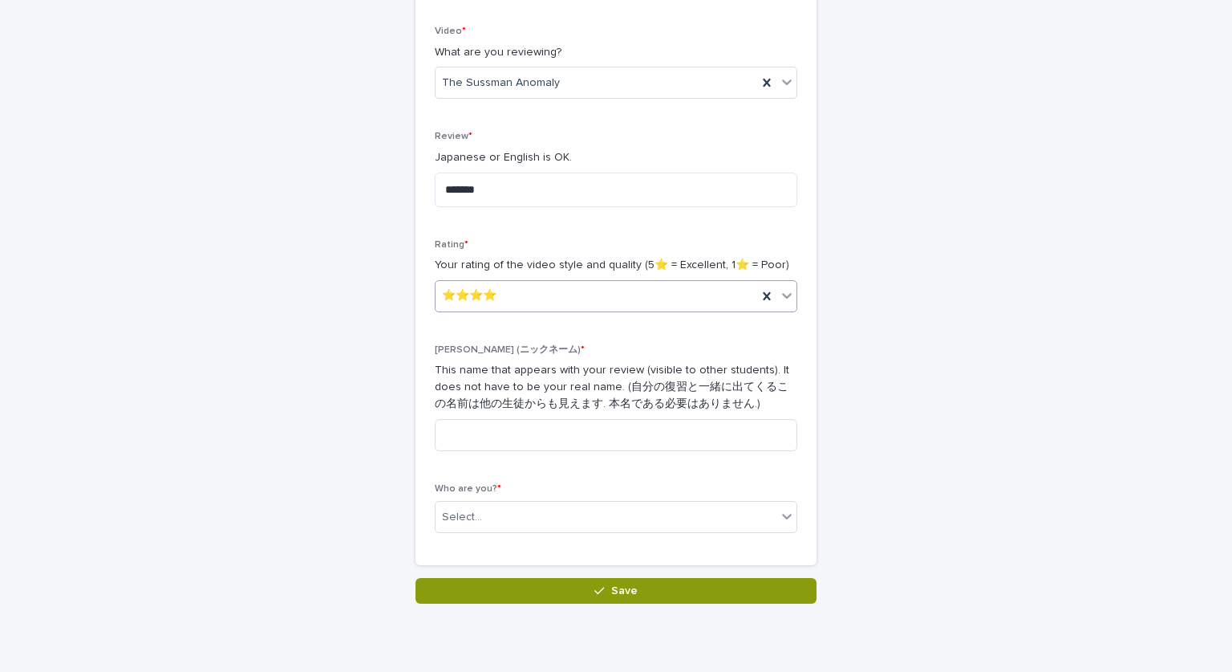
click at [652, 299] on div "⭐️⭐️⭐️⭐️" at bounding box center [597, 295] width 322 height 26
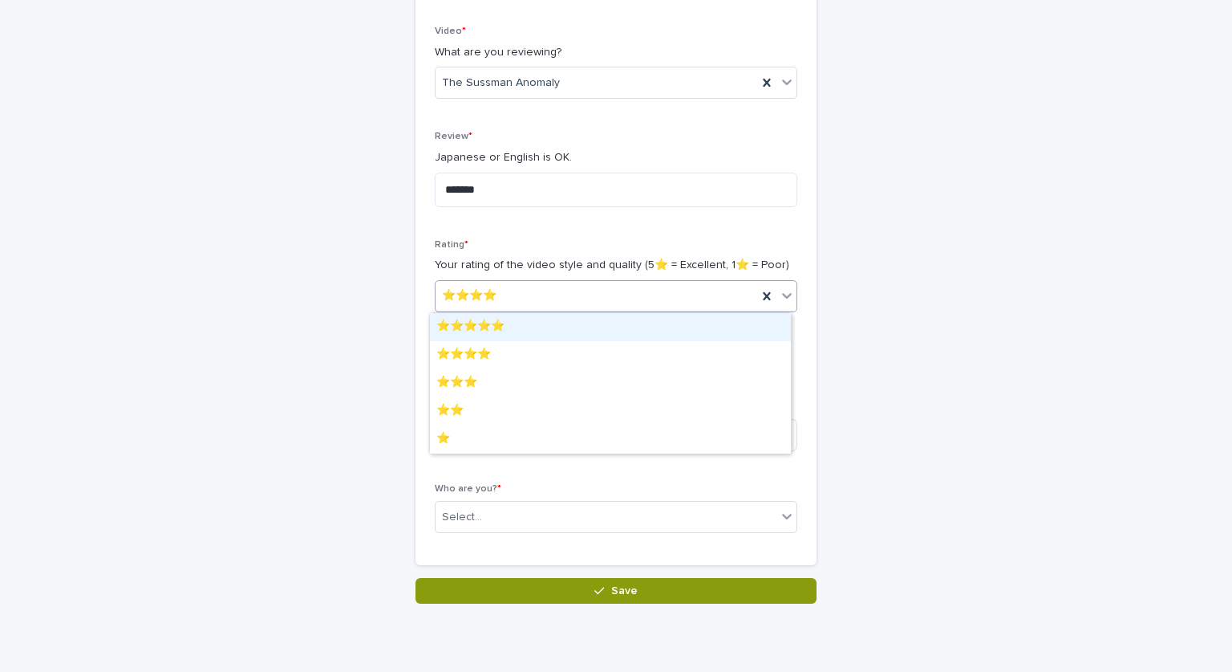
click at [644, 334] on div "⭐️⭐️⭐️⭐️⭐️" at bounding box center [610, 327] width 361 height 28
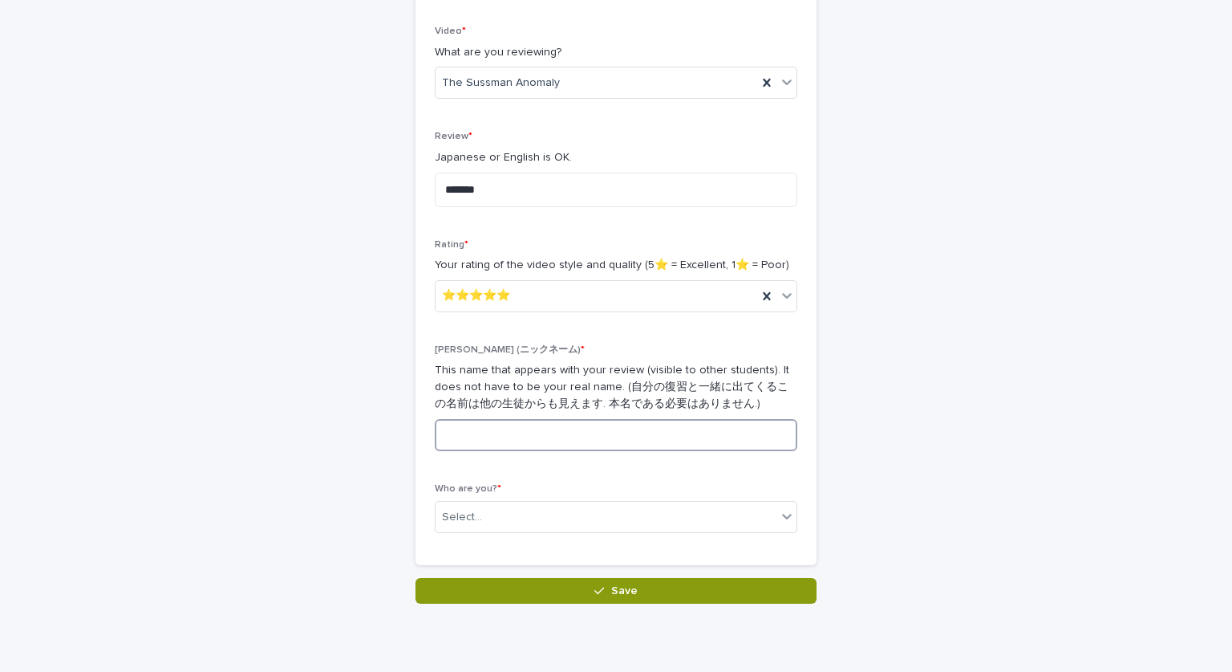
click at [610, 441] on input at bounding box center [616, 435] width 363 height 32
type input "*"
type input "****"
click at [601, 510] on div "Select..." at bounding box center [606, 517] width 341 height 26
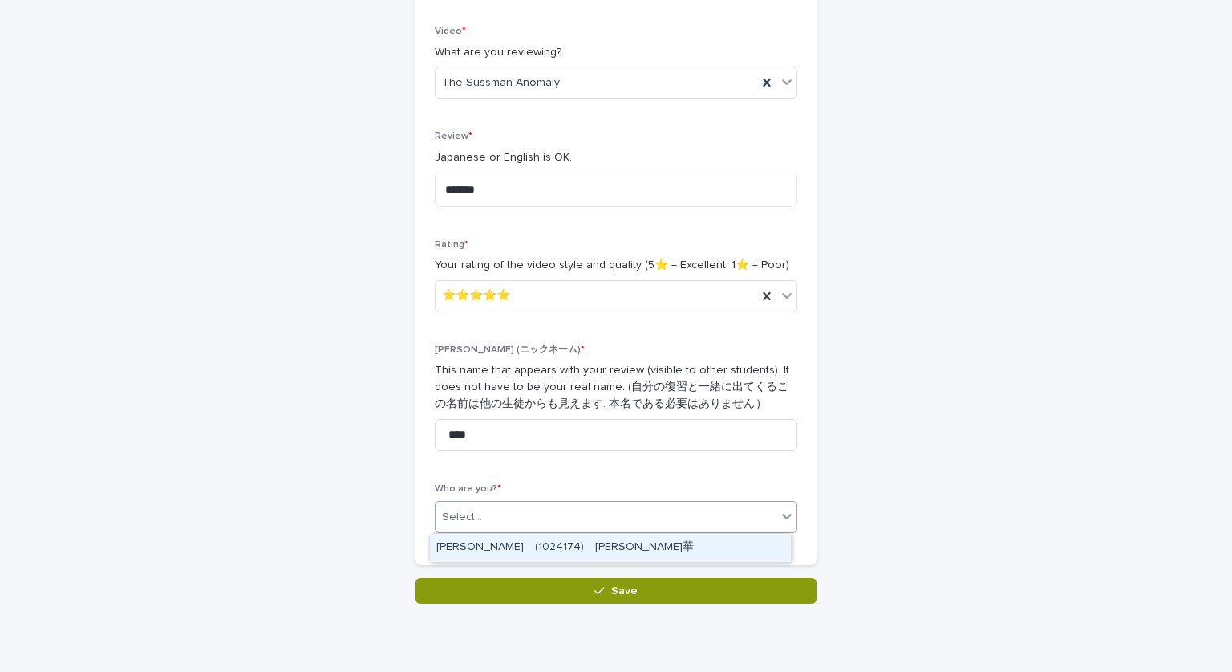
click at [602, 539] on div "[PERSON_NAME]　(1024174)　[PERSON_NAME]華" at bounding box center [610, 548] width 361 height 28
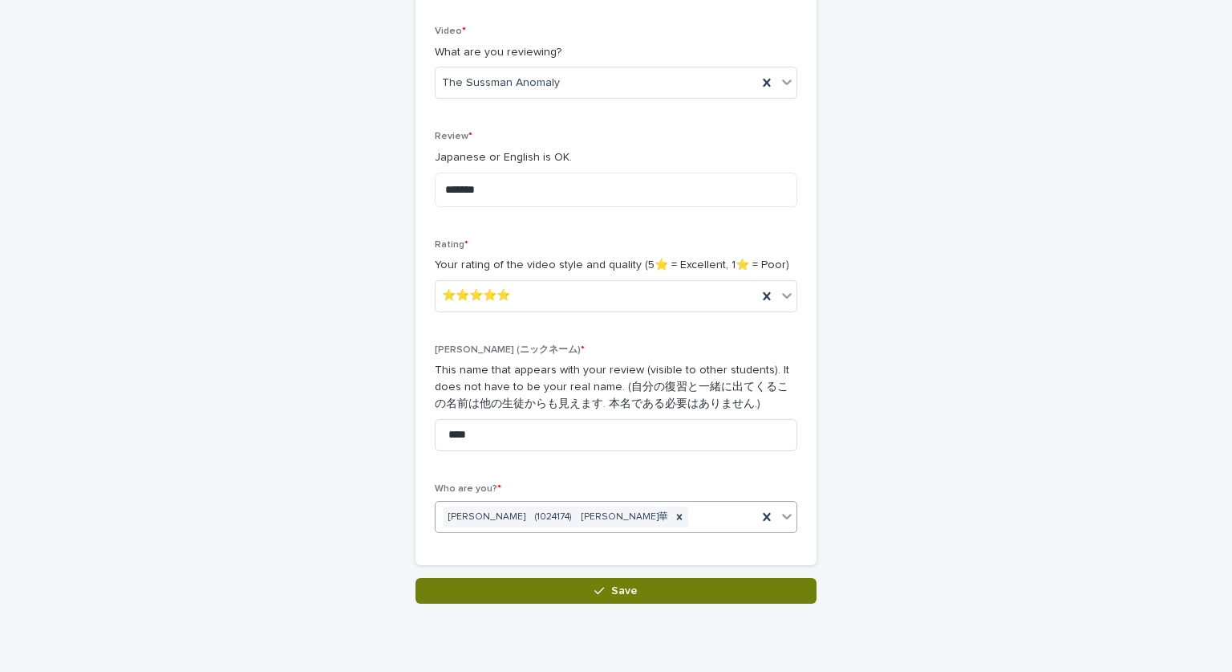
click at [604, 584] on button "Save" at bounding box center [616, 591] width 401 height 26
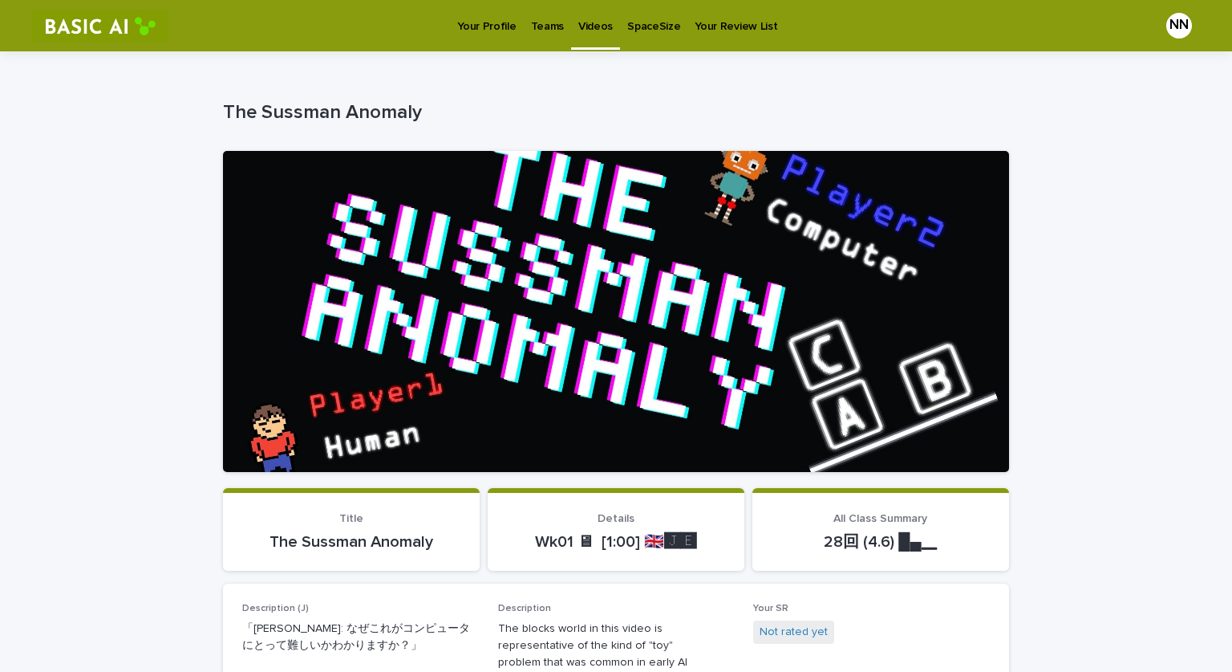
click at [490, 14] on p "Your Profile" at bounding box center [486, 17] width 59 height 34
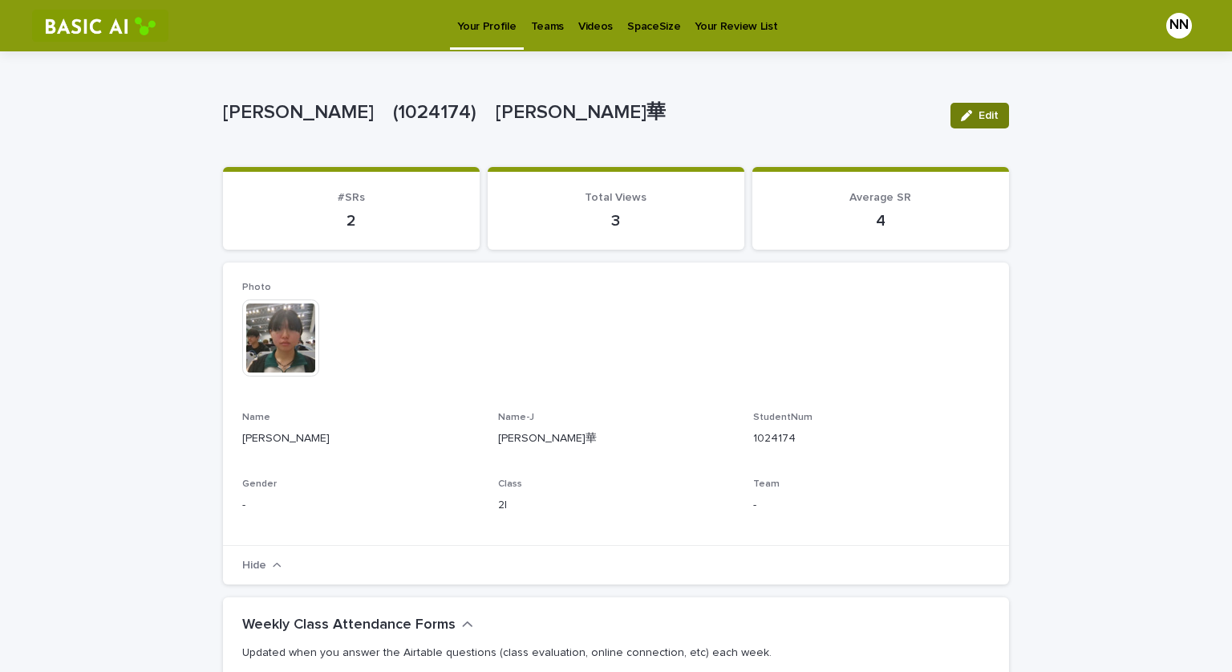
click at [979, 116] on span "Edit" at bounding box center [989, 115] width 20 height 11
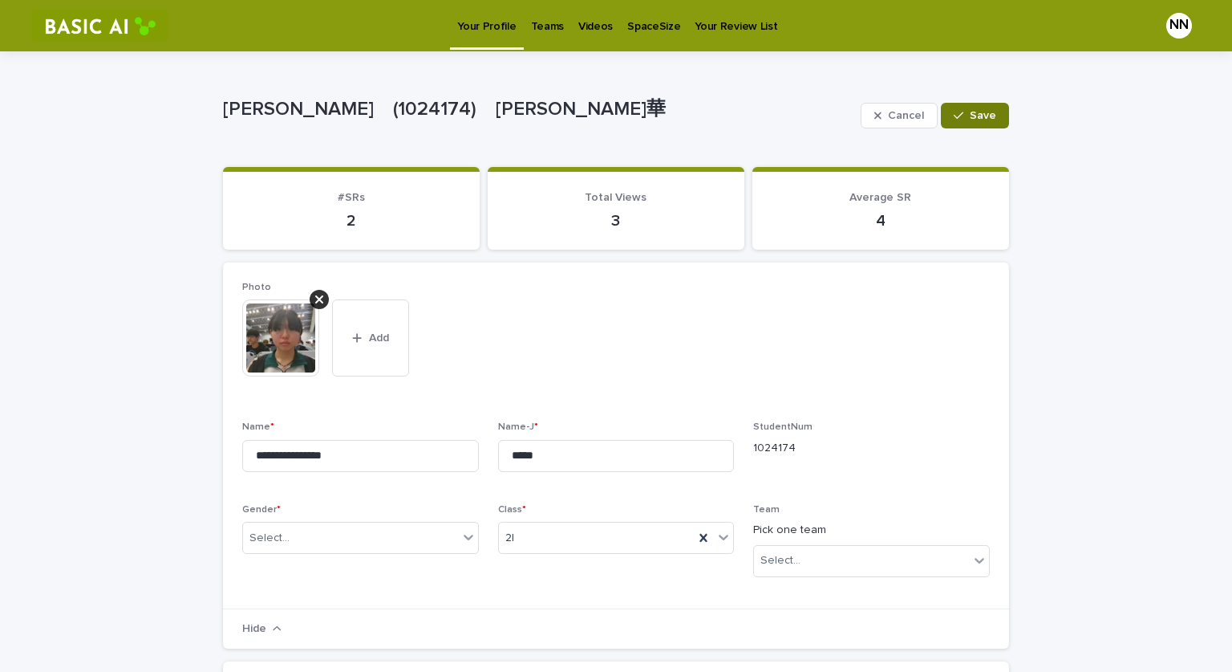
click at [980, 116] on span "Save" at bounding box center [983, 115] width 26 height 11
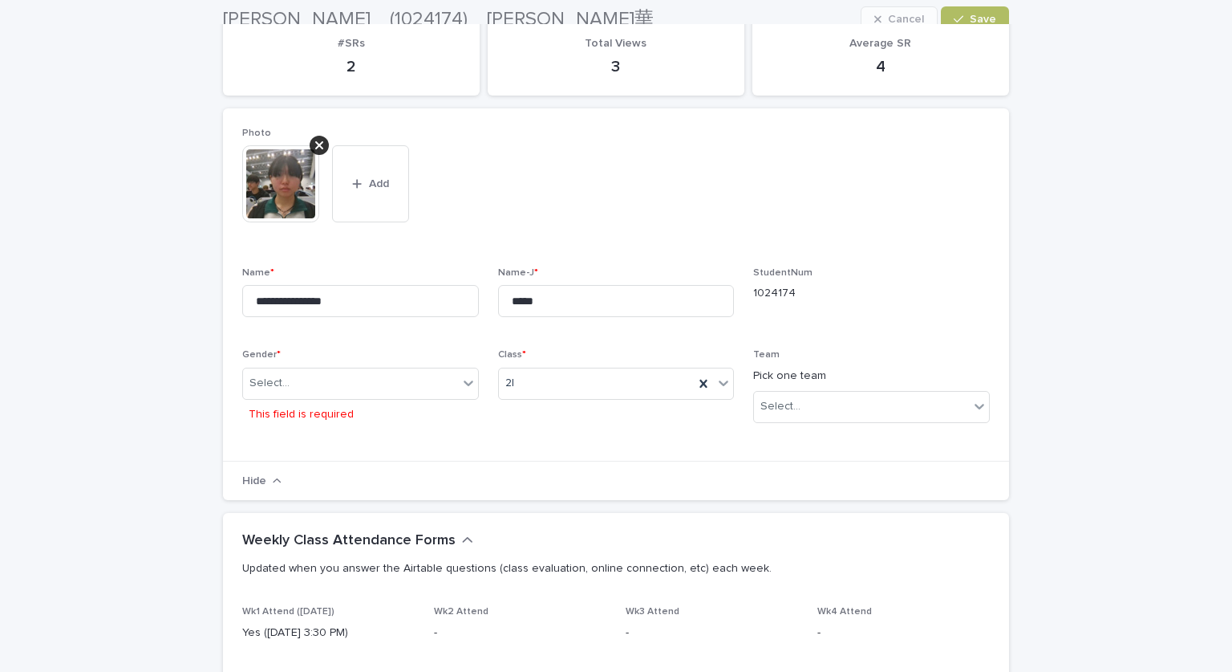
scroll to position [1, 0]
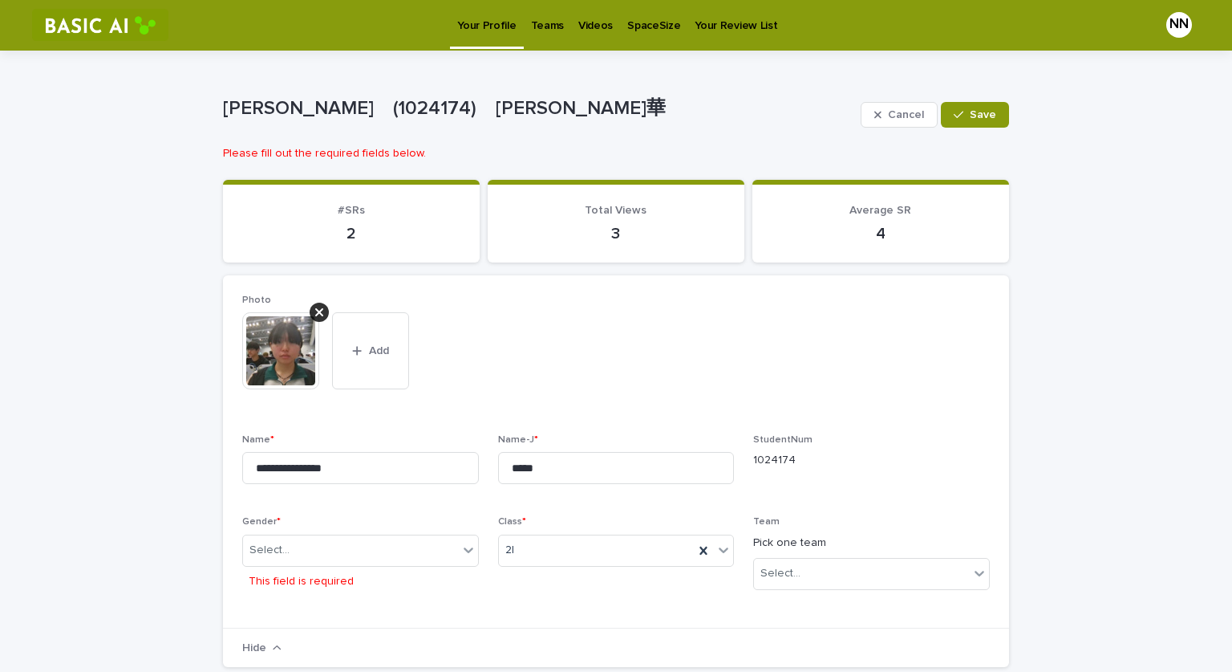
click at [582, 43] on link "Videos" at bounding box center [595, 24] width 49 height 50
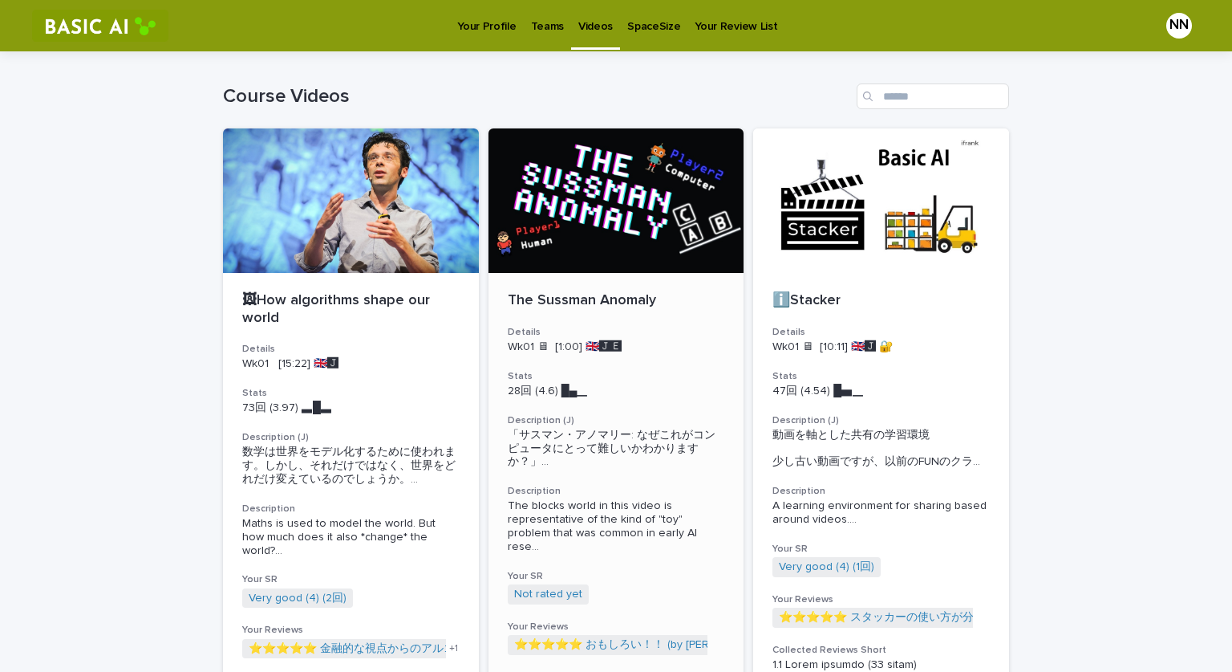
scroll to position [143, 0]
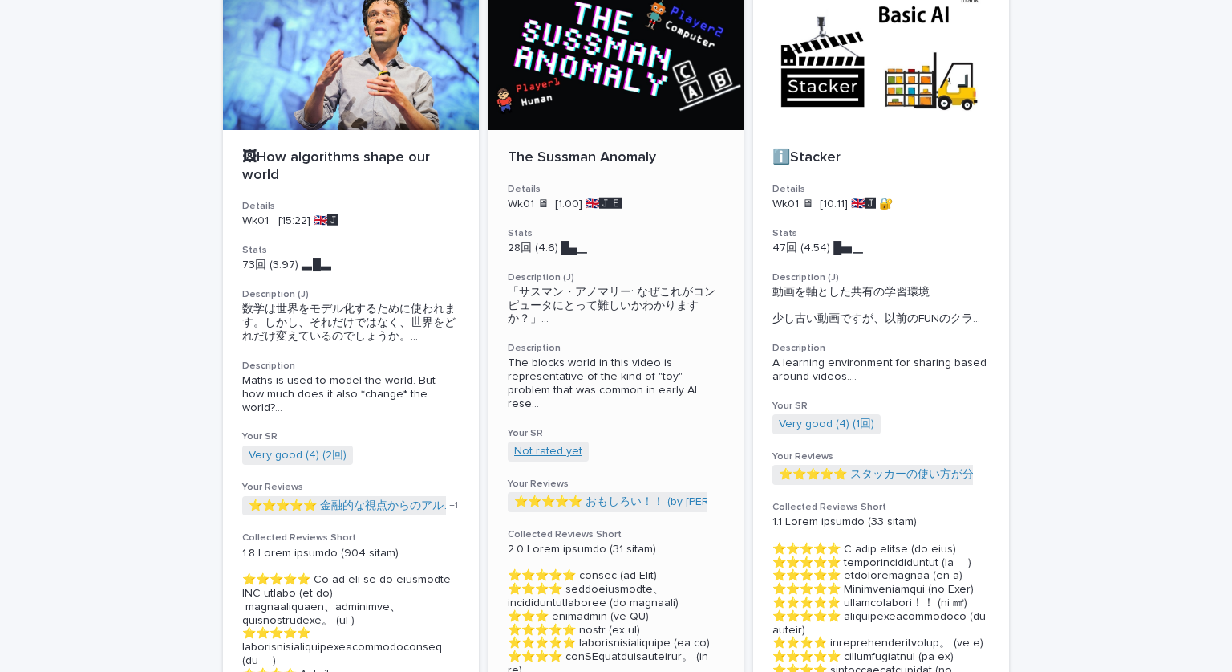
click at [547, 445] on link "Not rated yet" at bounding box center [548, 452] width 68 height 14
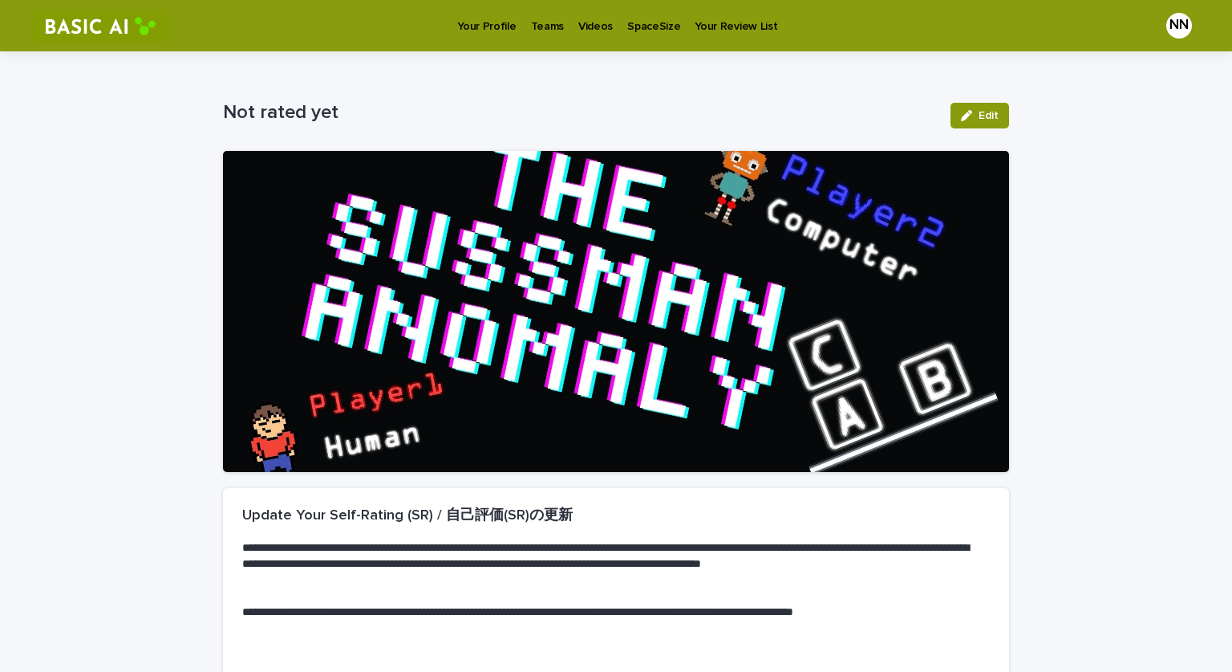
scroll to position [221, 0]
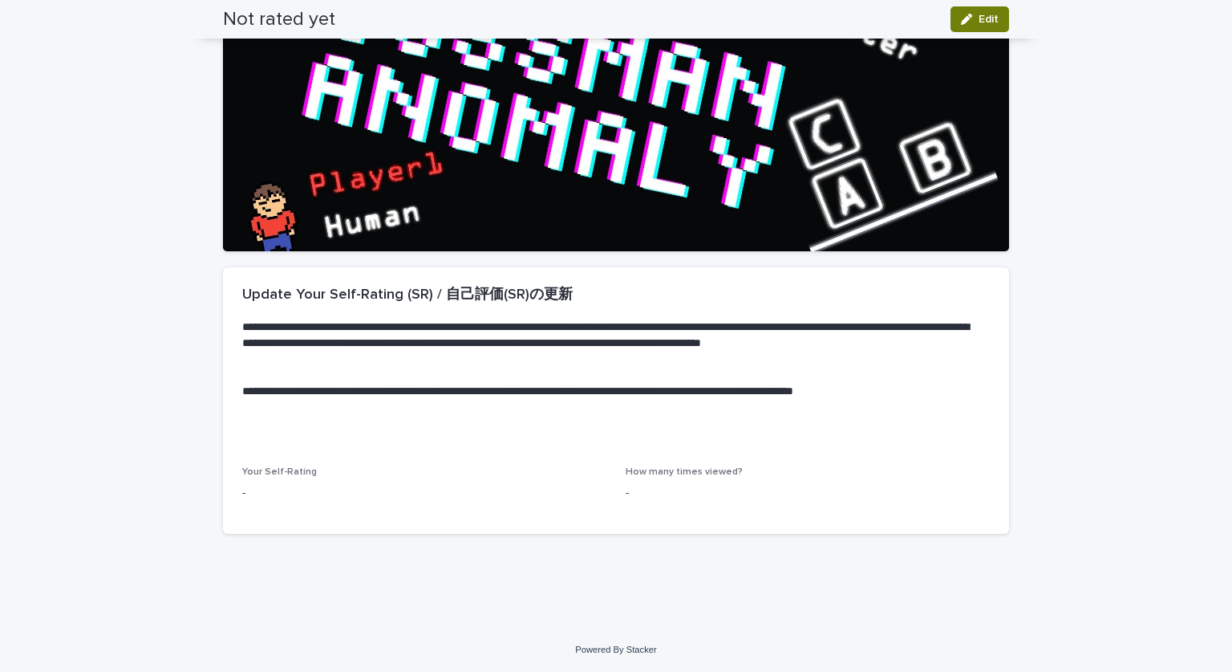
click at [967, 22] on icon "button" at bounding box center [966, 19] width 11 height 11
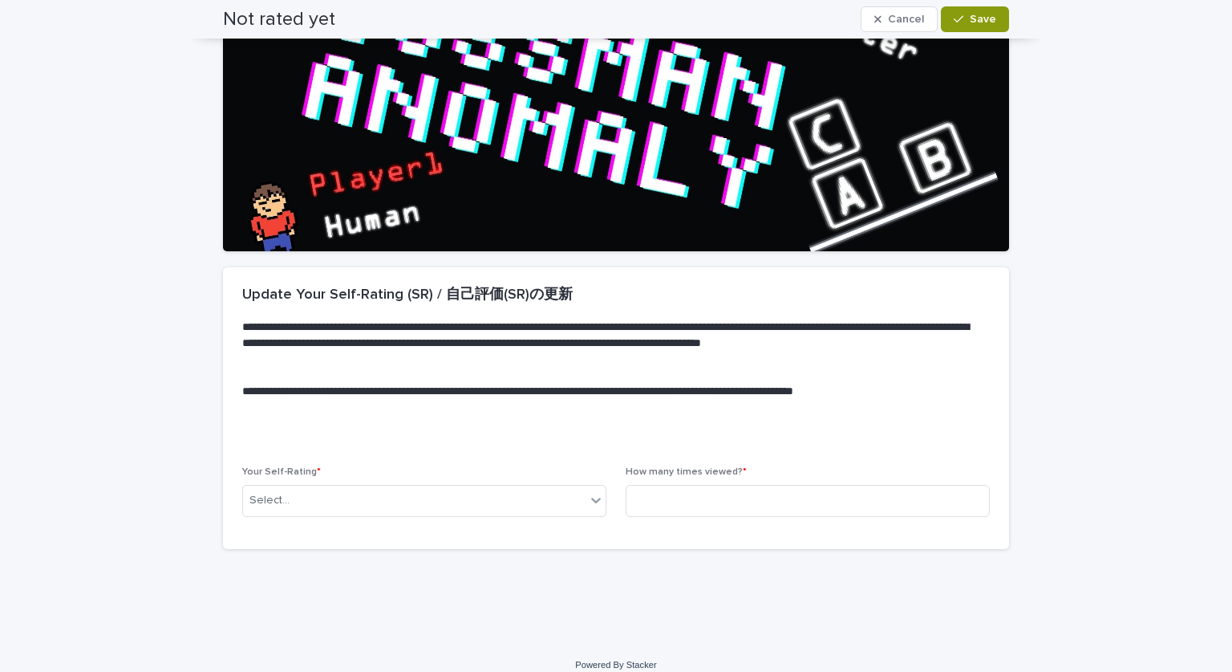
scroll to position [229, 0]
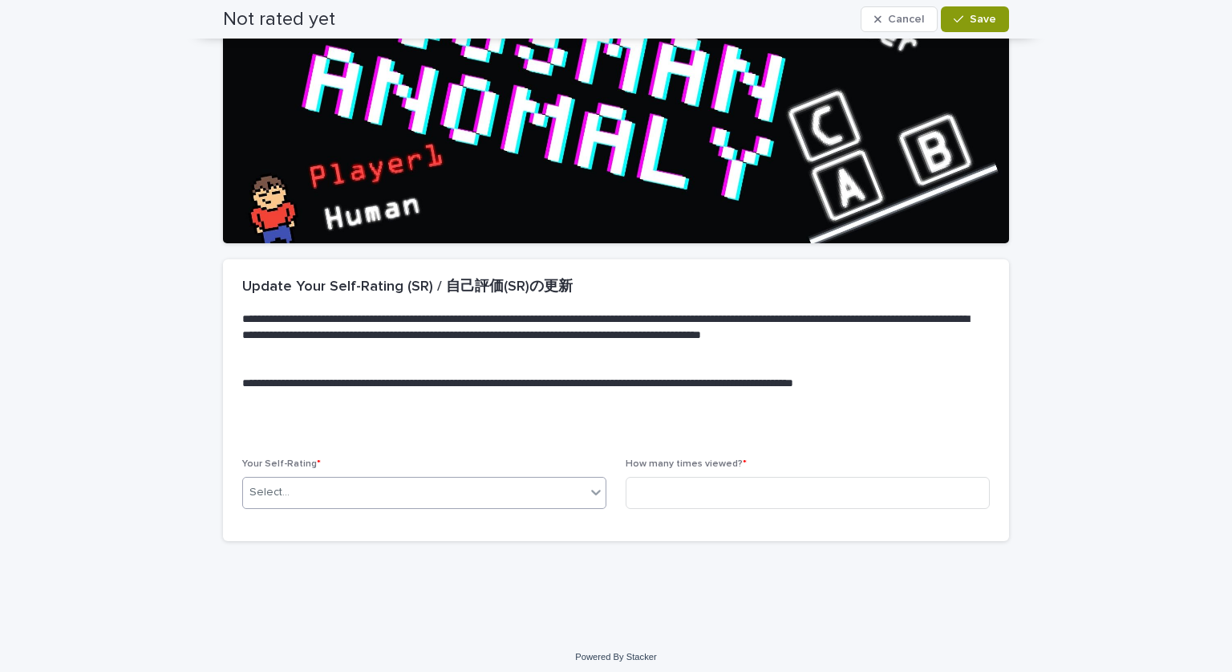
click at [553, 491] on div "Select..." at bounding box center [414, 492] width 343 height 26
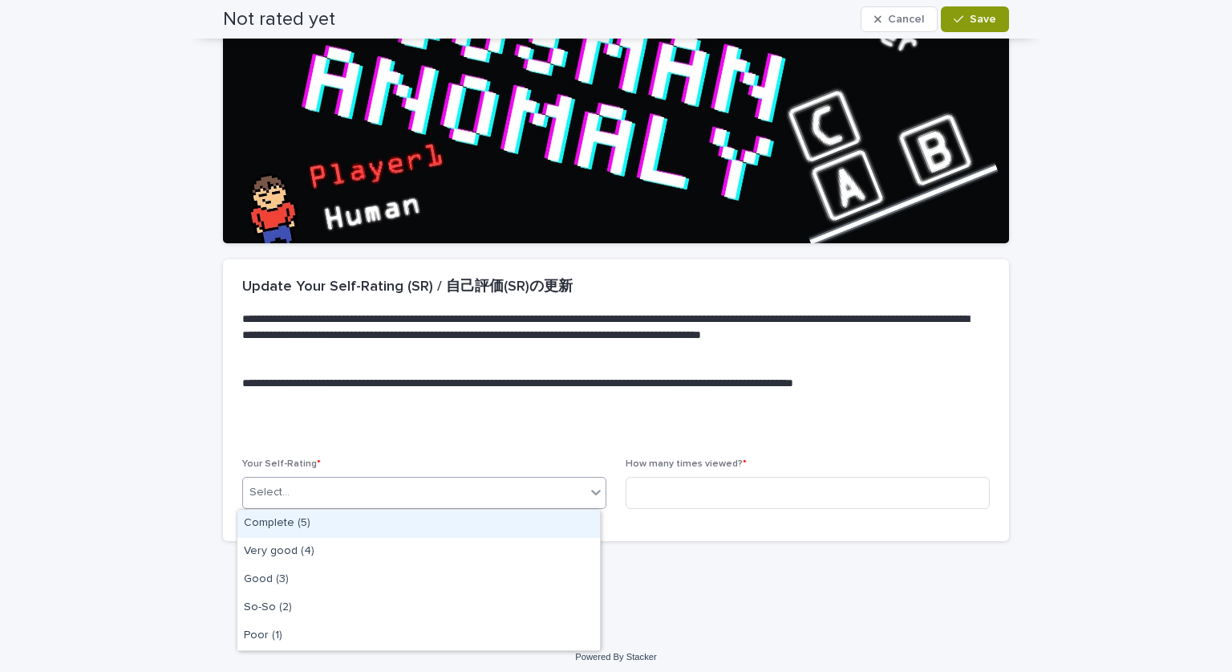
click at [551, 524] on div "Complete (5)" at bounding box center [419, 524] width 363 height 28
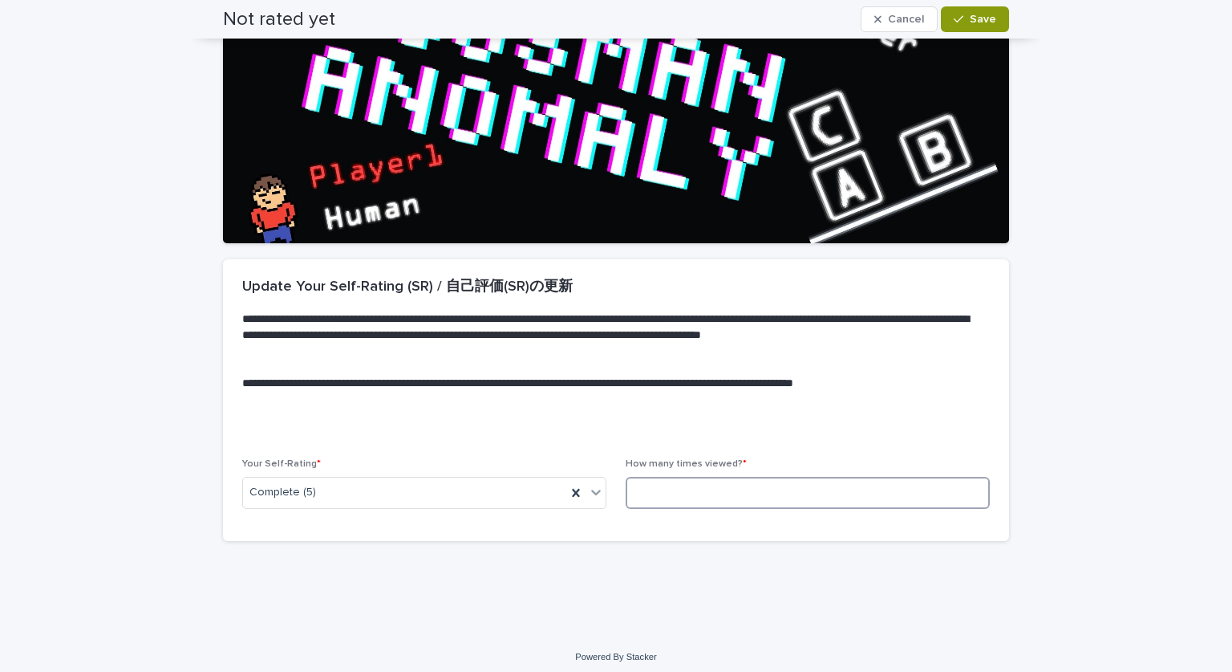
click at [694, 493] on input at bounding box center [808, 493] width 364 height 32
type input "*"
click at [955, 16] on icon "button" at bounding box center [959, 19] width 10 height 11
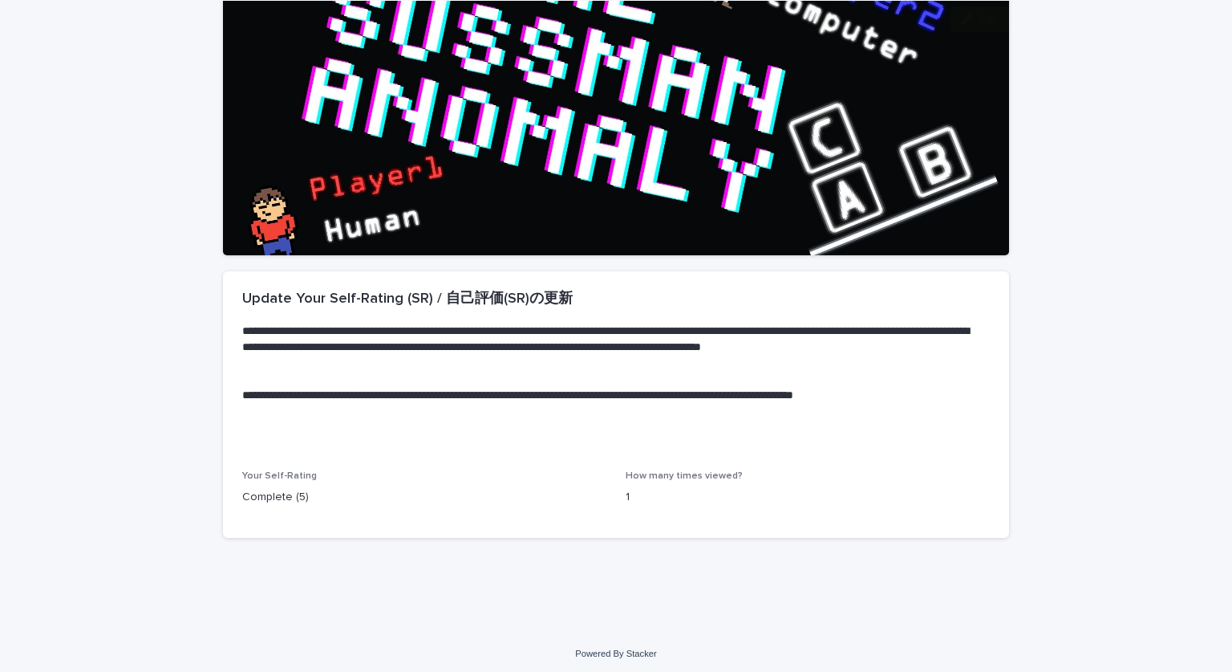
scroll to position [221, 0]
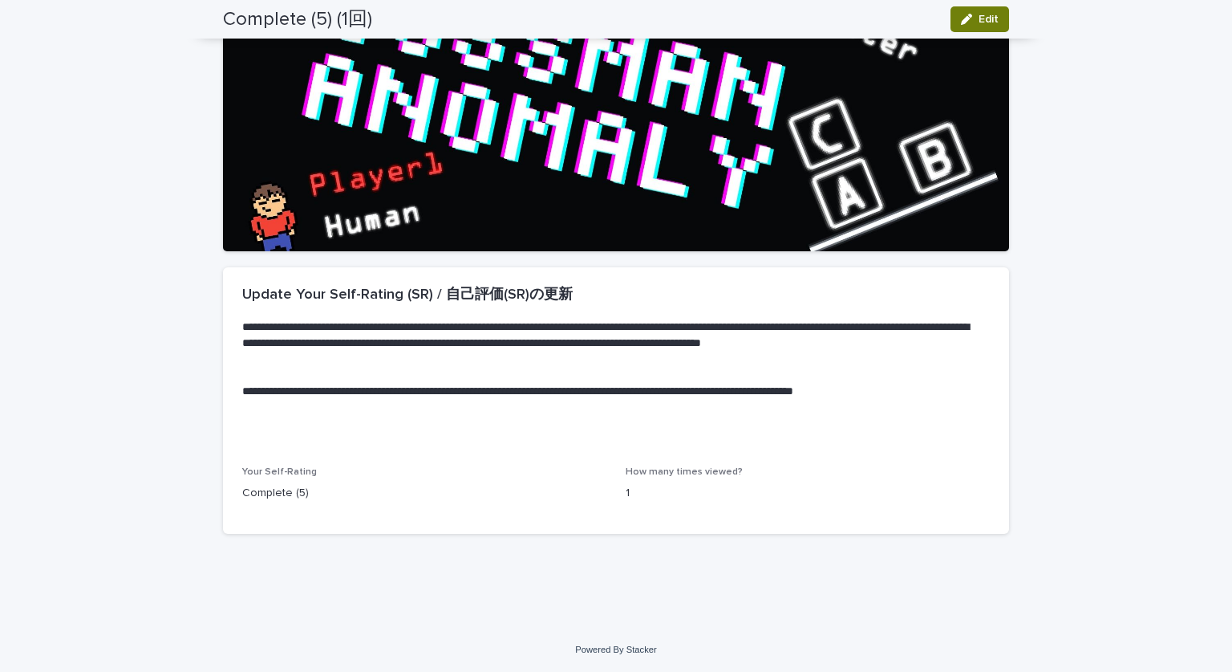
click at [966, 28] on button "Edit" at bounding box center [980, 19] width 59 height 26
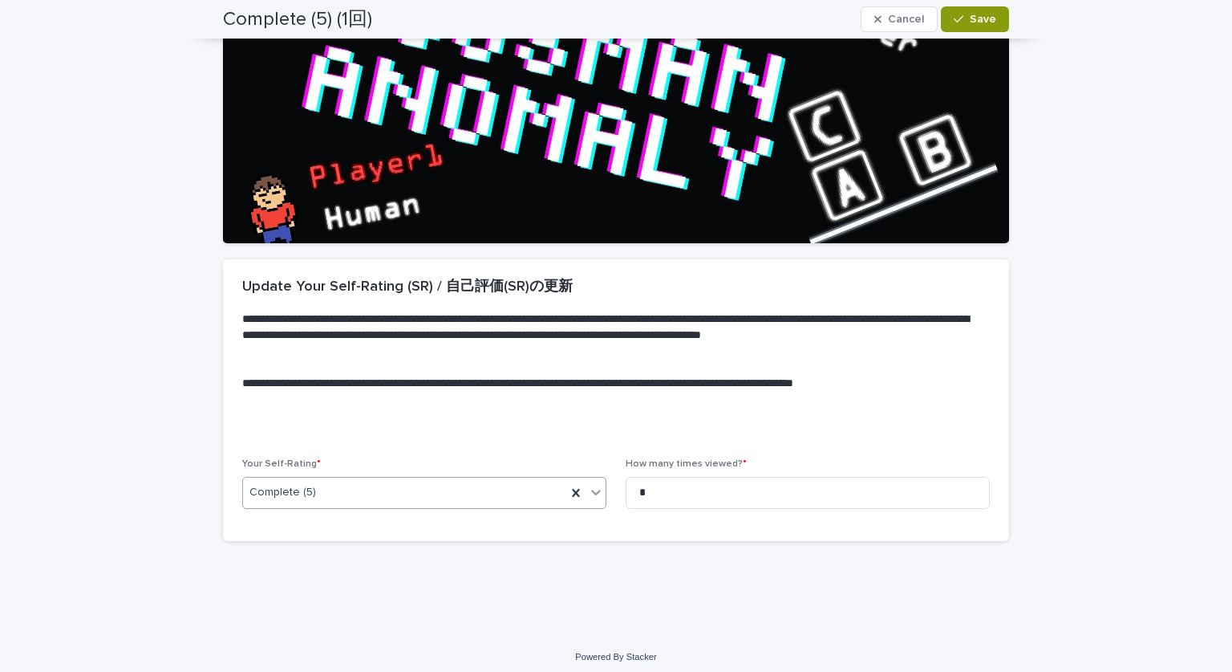
click at [485, 490] on div "Complete (5)" at bounding box center [404, 492] width 323 height 26
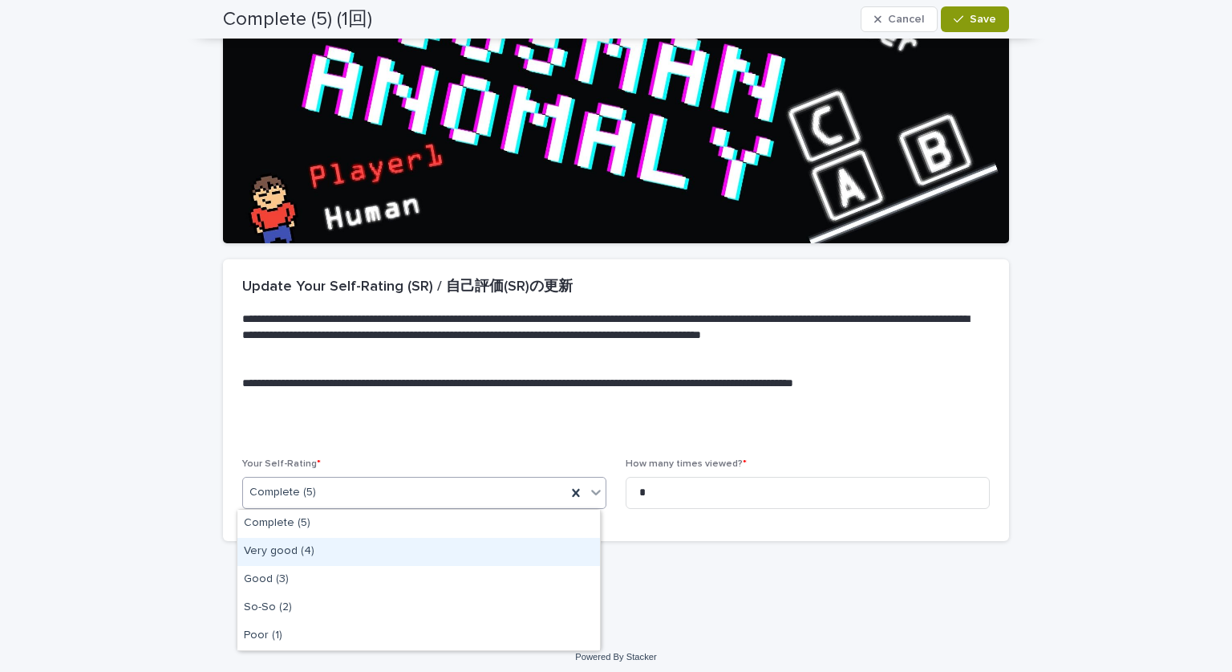
click at [475, 542] on div "Very good (4)" at bounding box center [419, 552] width 363 height 28
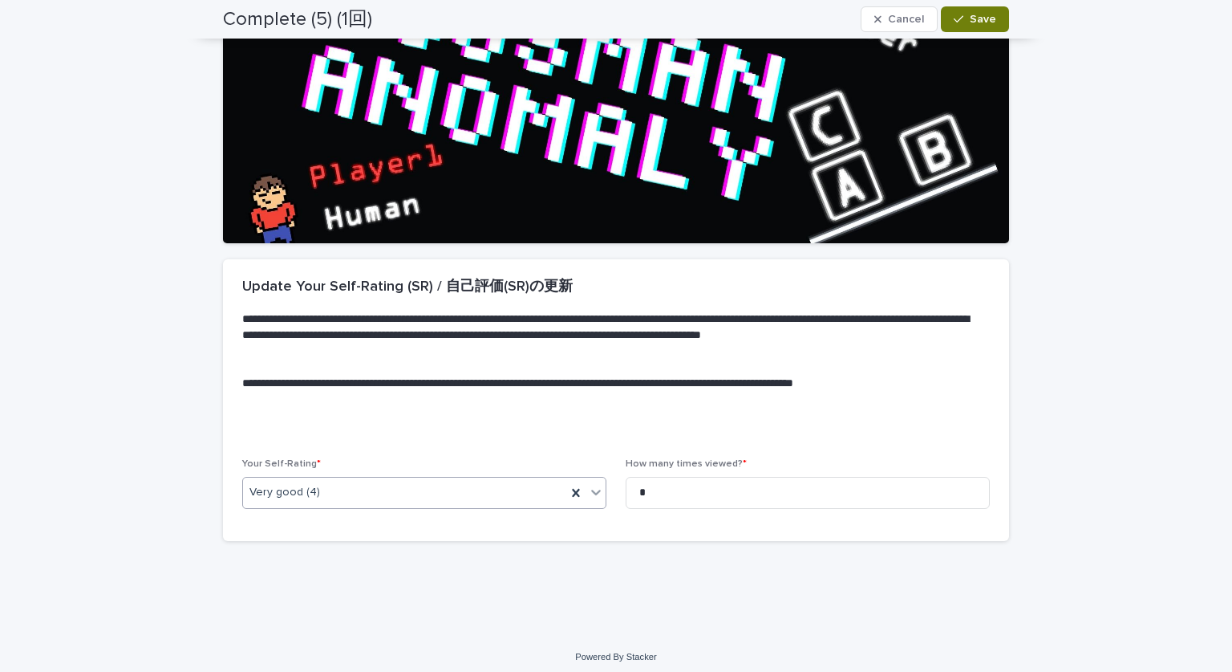
click at [970, 17] on span "Save" at bounding box center [983, 19] width 26 height 11
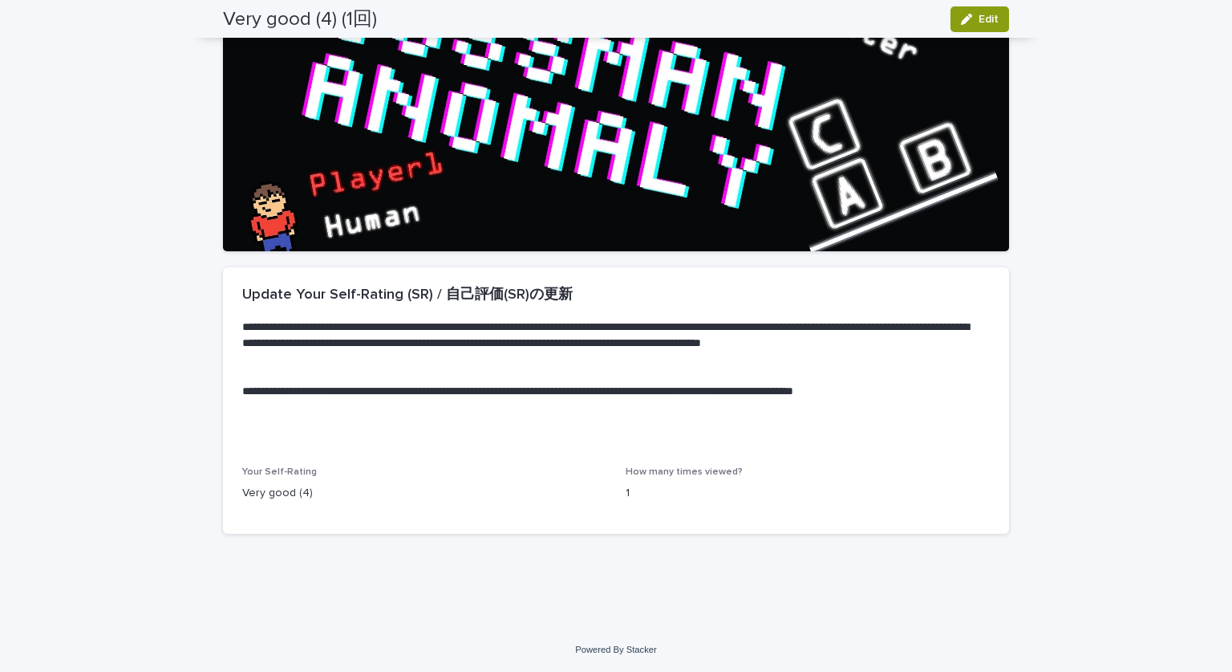
scroll to position [0, 0]
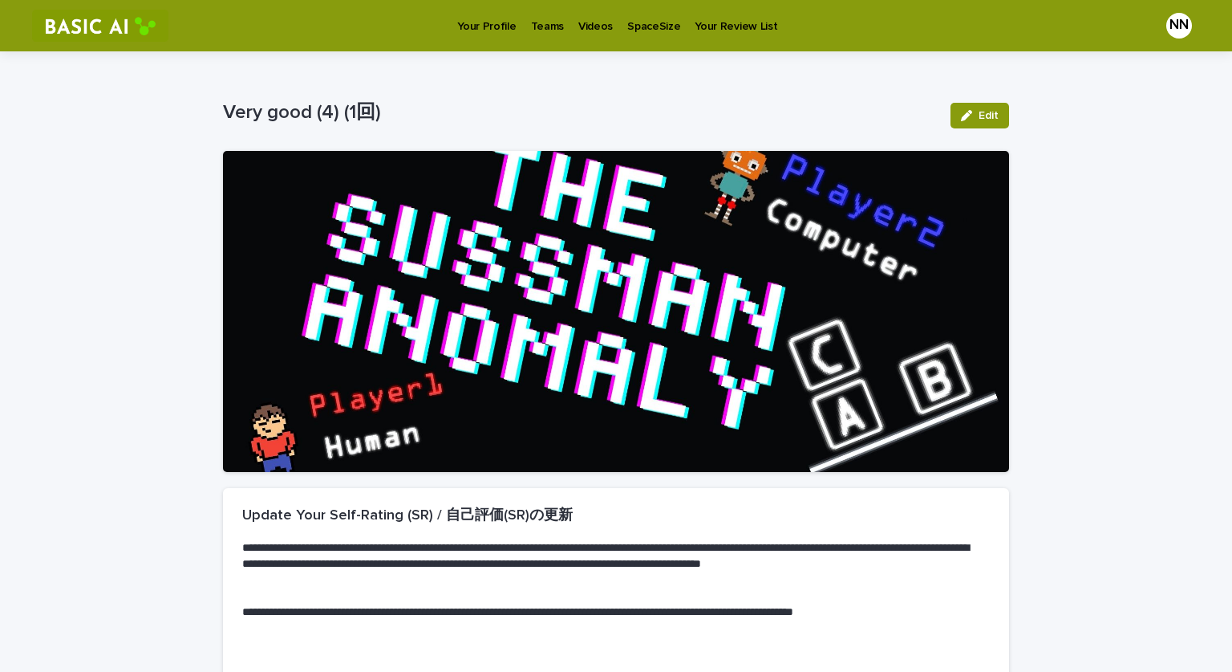
click at [602, 29] on p "Videos" at bounding box center [596, 17] width 35 height 34
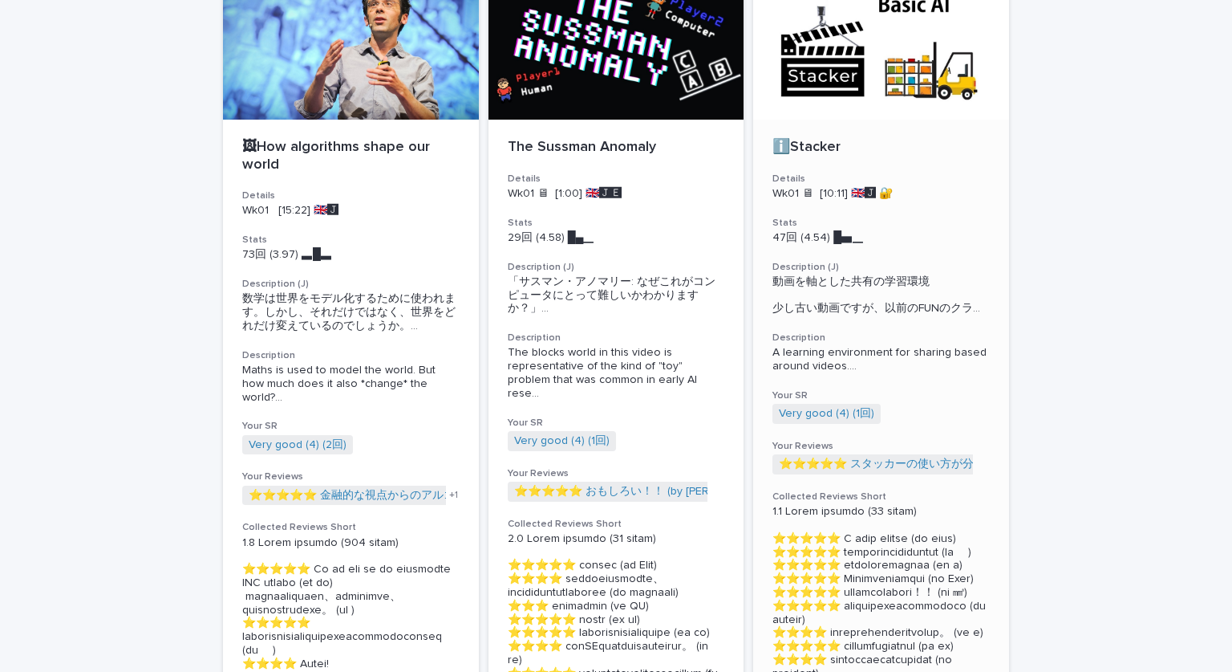
scroll to position [152, 0]
click at [817, 421] on link "Very good (4) (1回)" at bounding box center [826, 415] width 95 height 14
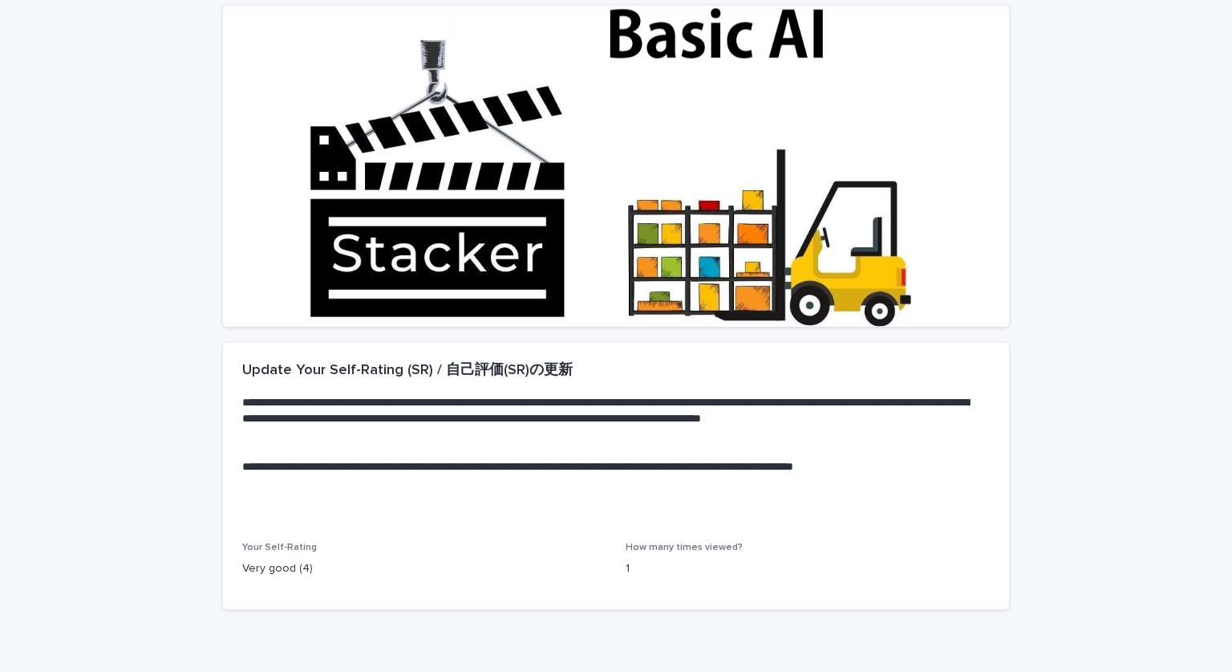
scroll to position [146, 0]
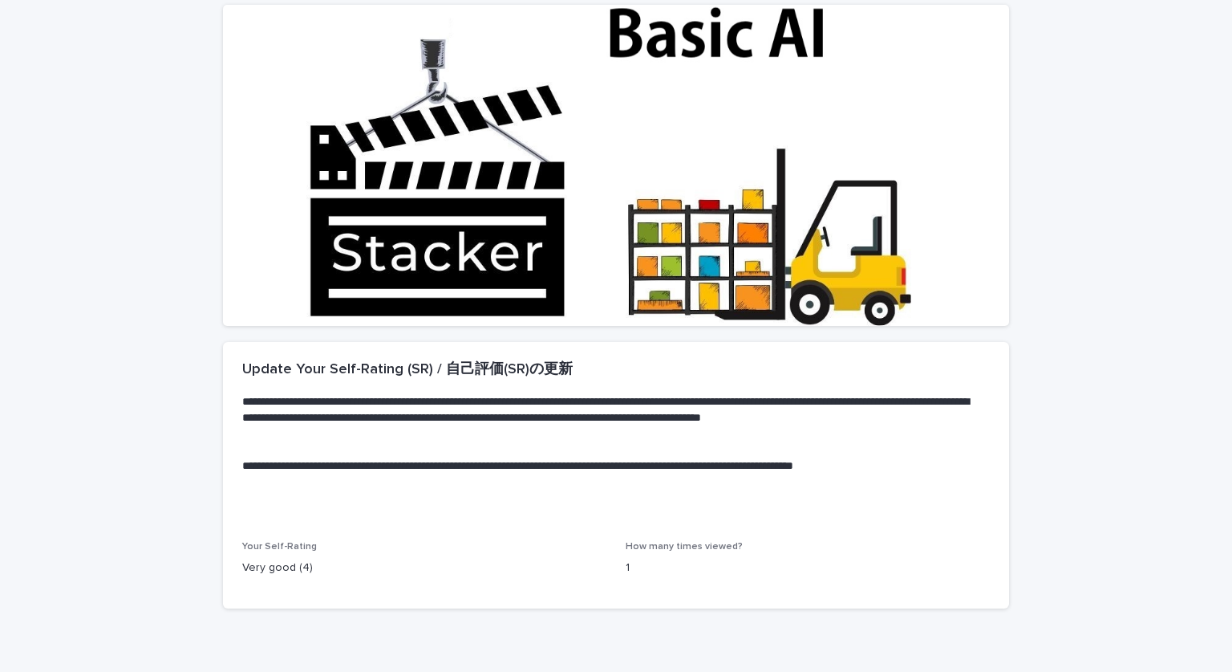
click at [431, 560] on p "Very good (4)" at bounding box center [424, 567] width 364 height 17
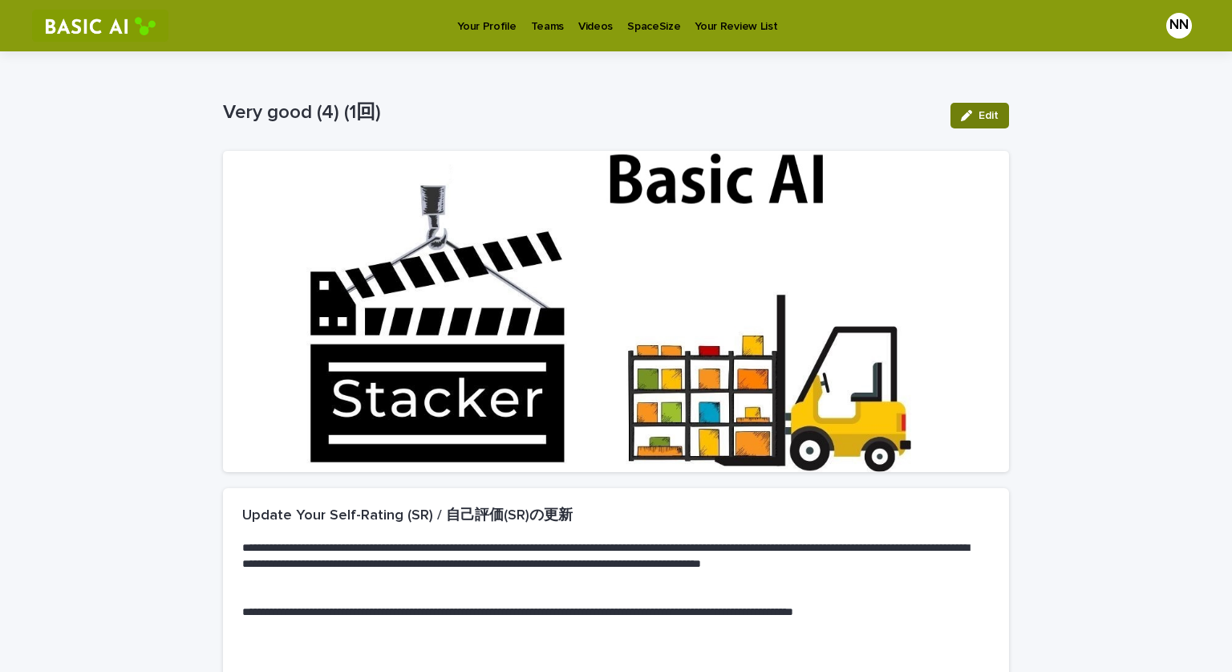
click at [979, 116] on span "Edit" at bounding box center [989, 115] width 20 height 11
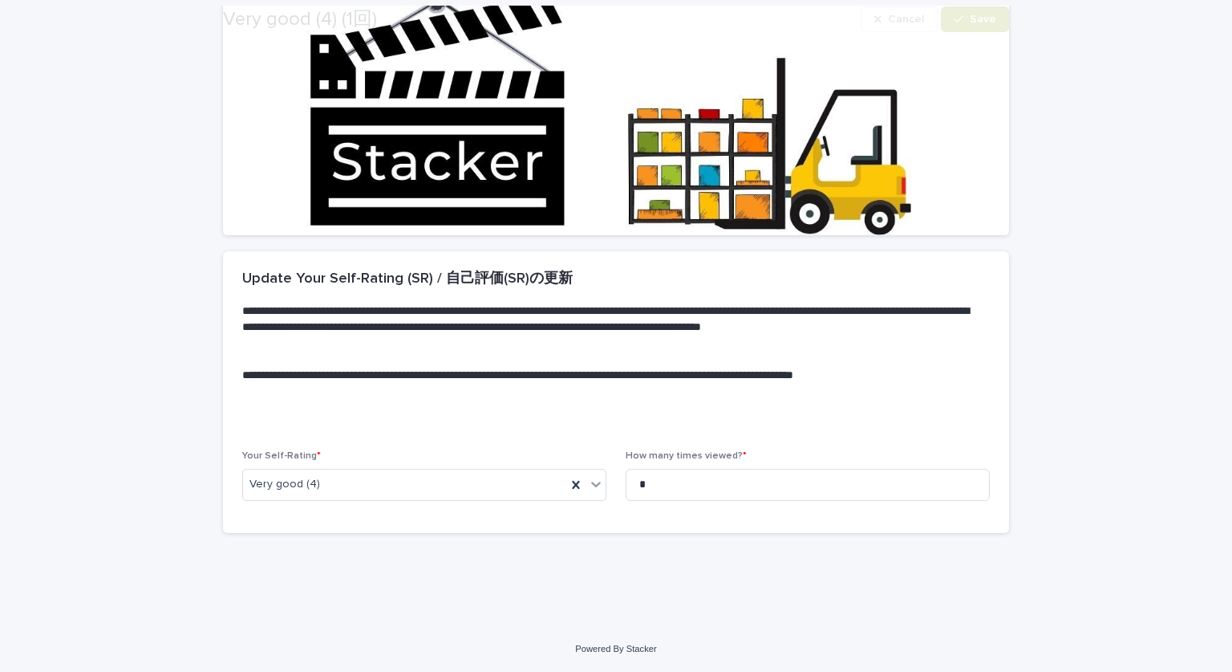
scroll to position [236, 0]
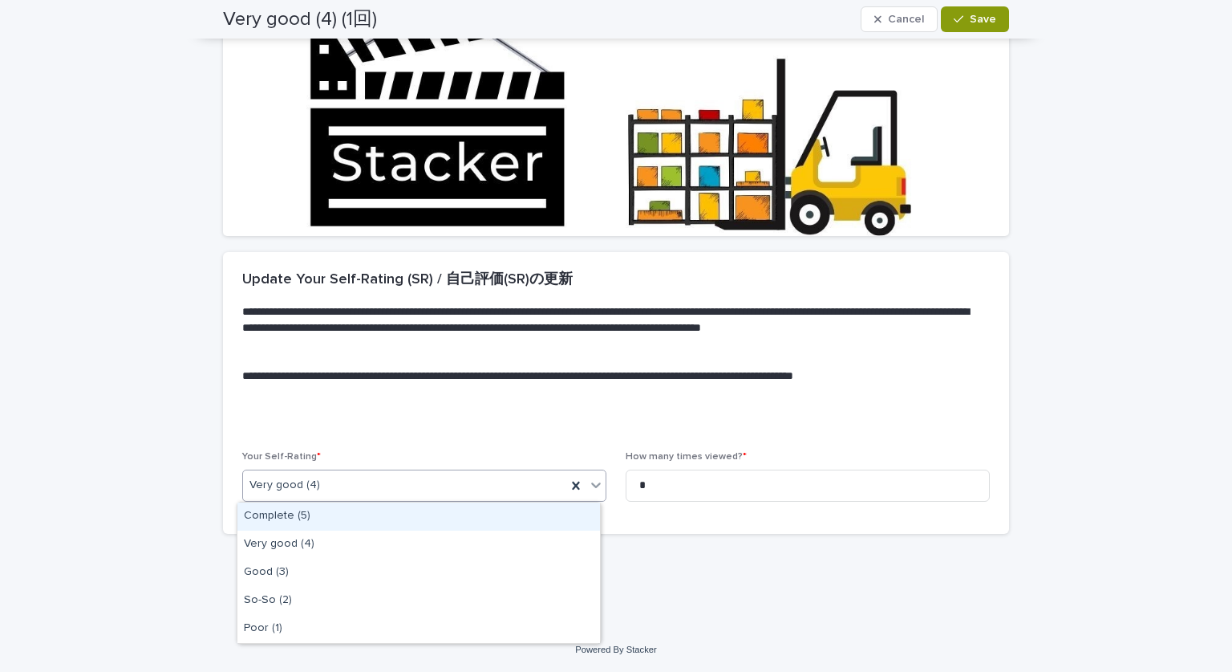
click at [415, 492] on div "Very good (4)" at bounding box center [404, 485] width 323 height 26
click at [415, 514] on div "Complete (5)" at bounding box center [419, 516] width 363 height 28
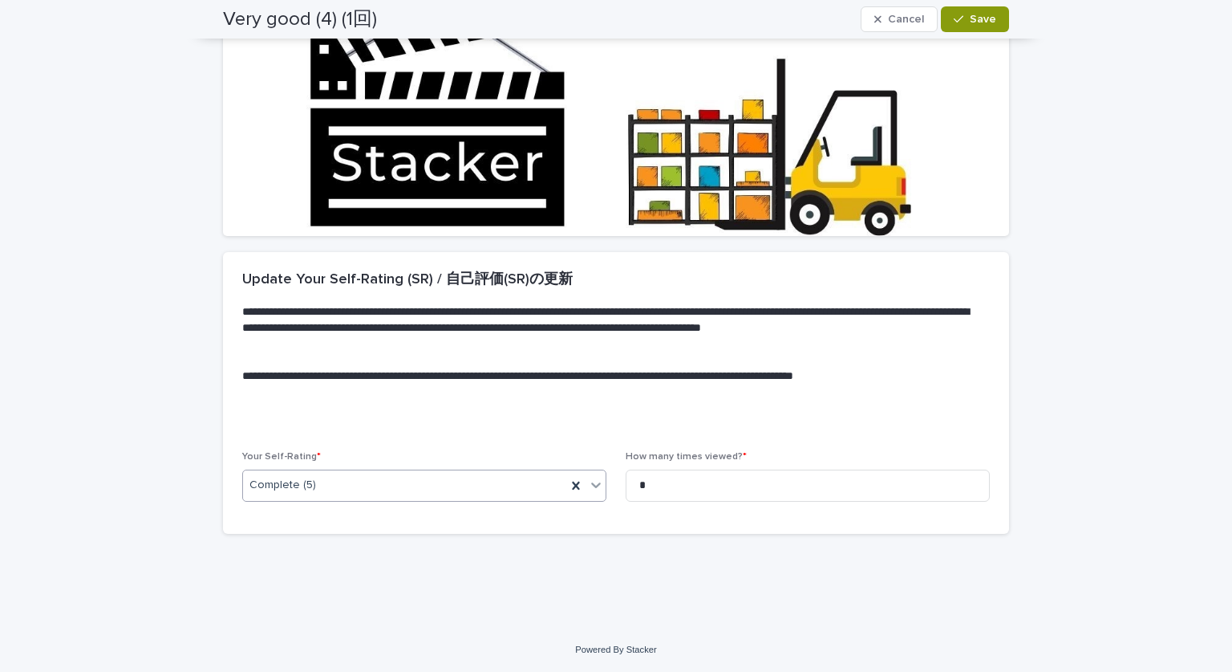
scroll to position [0, 0]
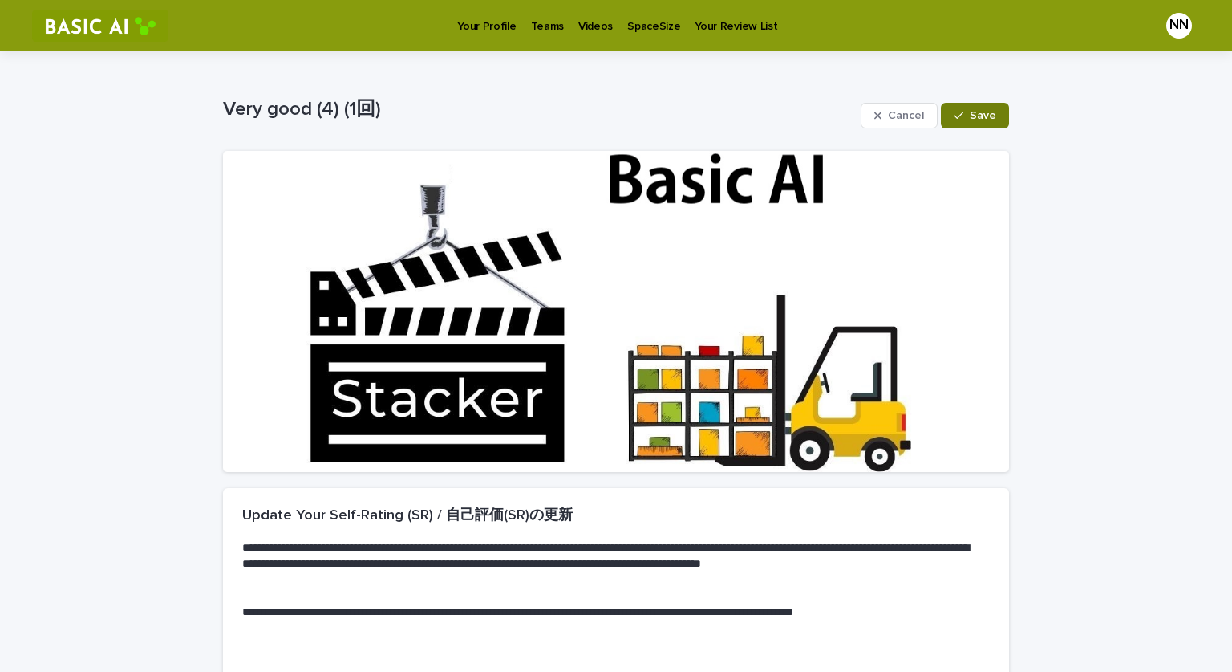
click at [948, 116] on button "Save" at bounding box center [975, 116] width 68 height 26
click at [481, 38] on link "Your Profile" at bounding box center [486, 25] width 73 height 50
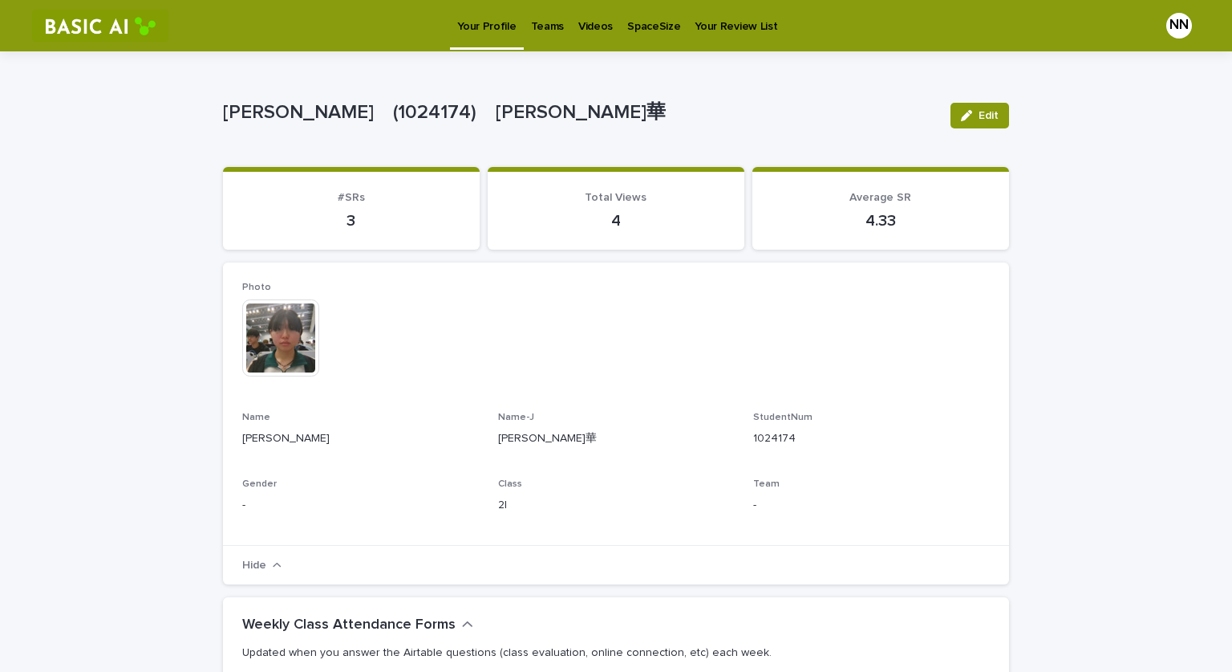
click at [481, 22] on p "Your Profile" at bounding box center [486, 17] width 59 height 34
drag, startPoint x: 481, startPoint y: 22, endPoint x: 1058, endPoint y: 206, distance: 604.9
